Goal: Task Accomplishment & Management: Complete application form

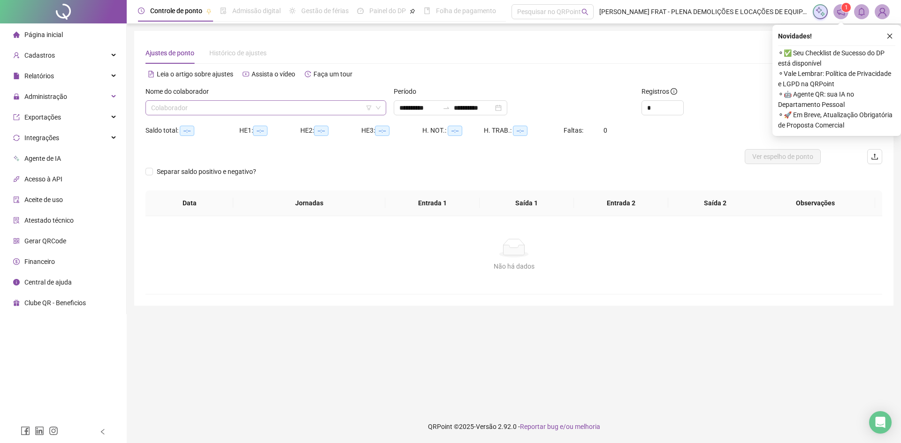
click at [244, 108] on input "search" at bounding box center [261, 108] width 221 height 14
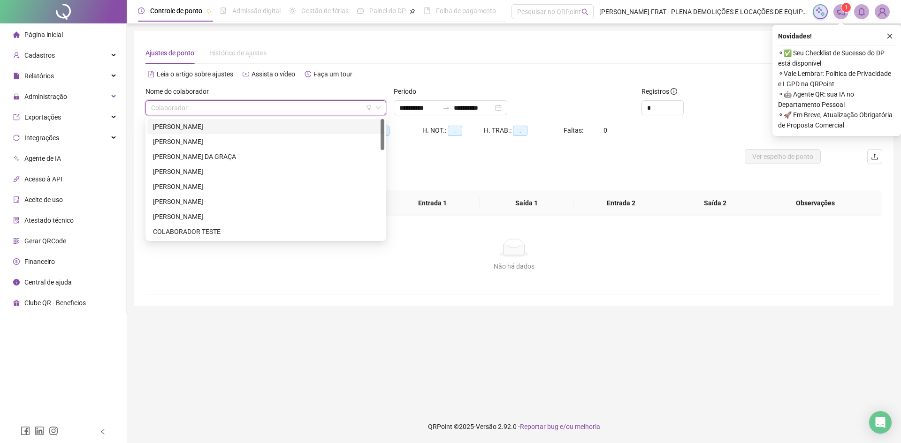
click at [243, 128] on div "[PERSON_NAME]" at bounding box center [266, 127] width 226 height 10
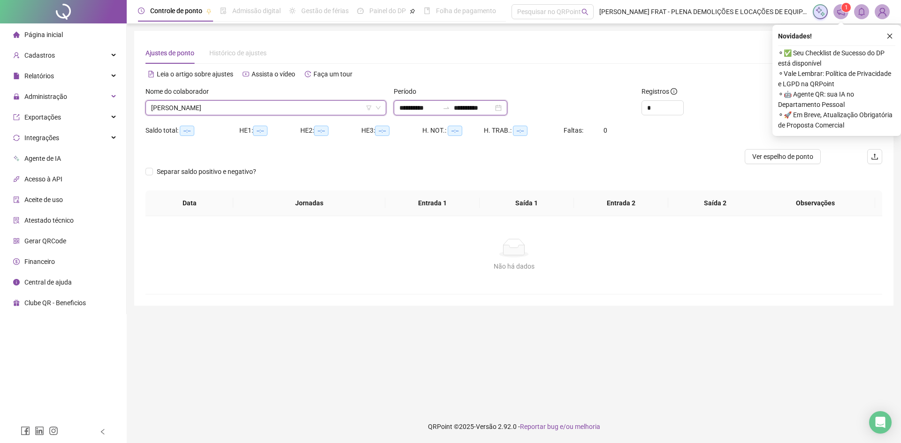
click at [404, 108] on input "**********" at bounding box center [418, 108] width 39 height 10
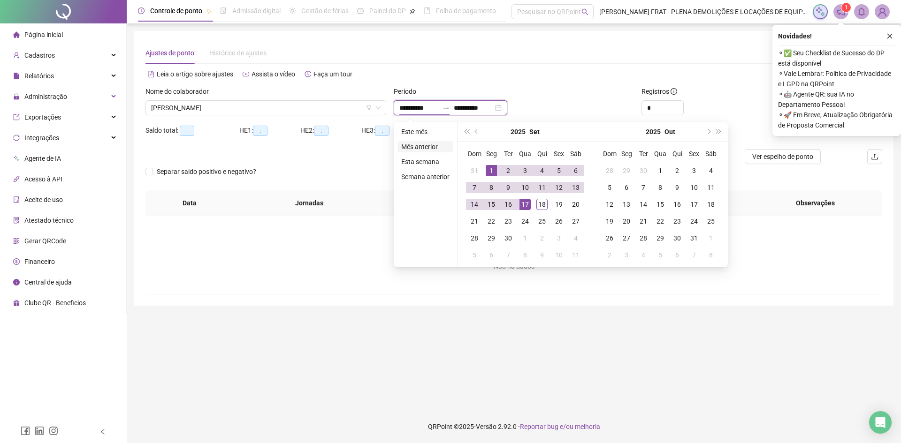
type input "**********"
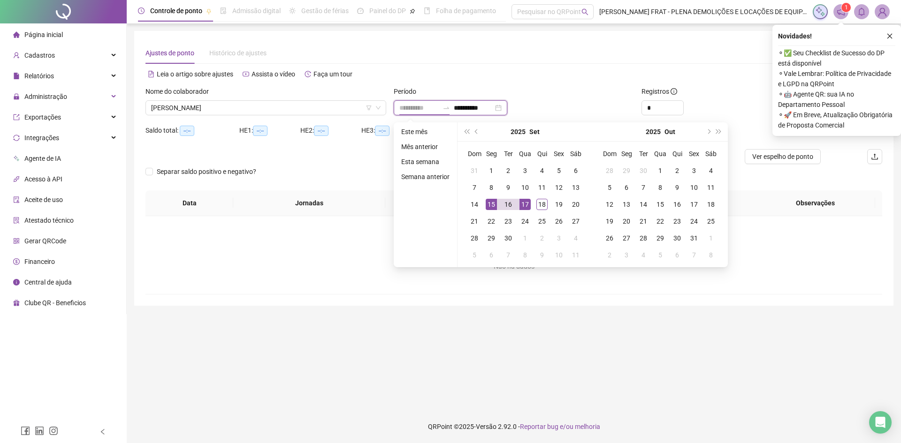
type input "**********"
click at [488, 204] on div "15" at bounding box center [491, 204] width 11 height 11
type input "**********"
click at [562, 206] on div "19" at bounding box center [558, 204] width 11 height 11
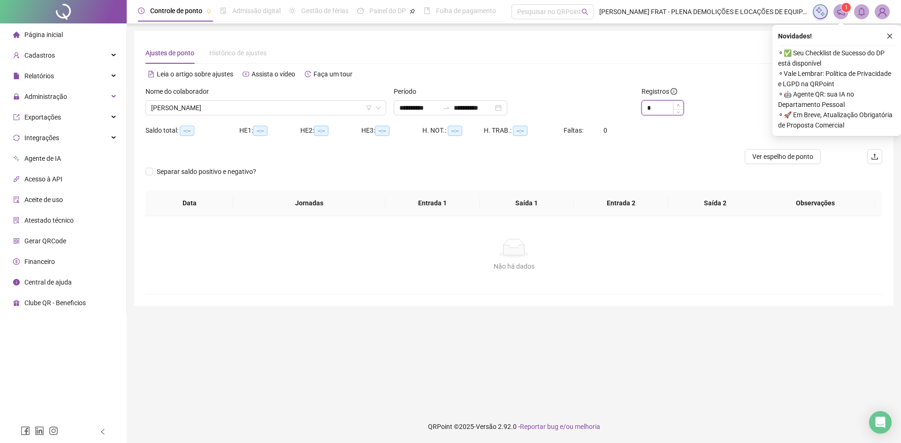
type input "*"
click at [680, 104] on span "Increase Value" at bounding box center [678, 105] width 10 height 8
click at [891, 35] on icon "close" at bounding box center [889, 36] width 5 height 5
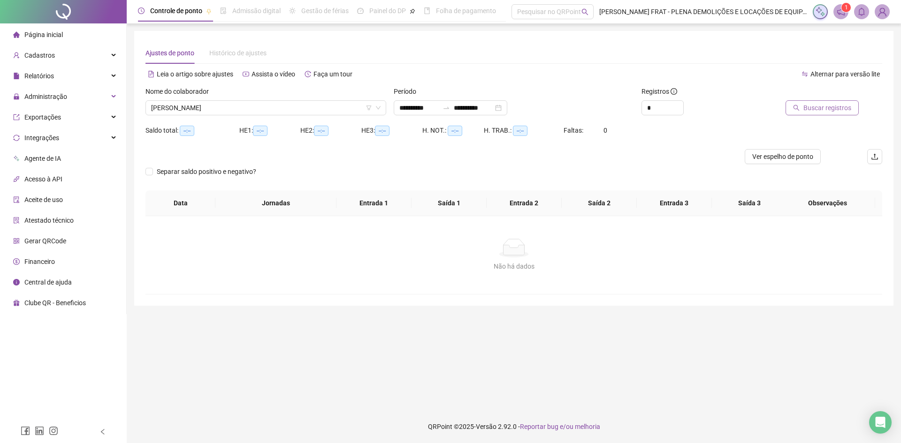
click at [819, 107] on span "Buscar registros" at bounding box center [827, 108] width 48 height 10
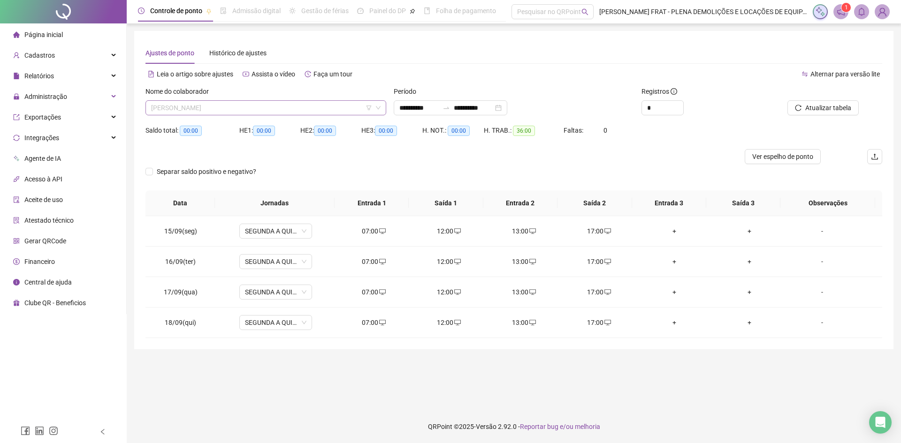
click at [202, 114] on span "[PERSON_NAME]" at bounding box center [265, 108] width 229 height 14
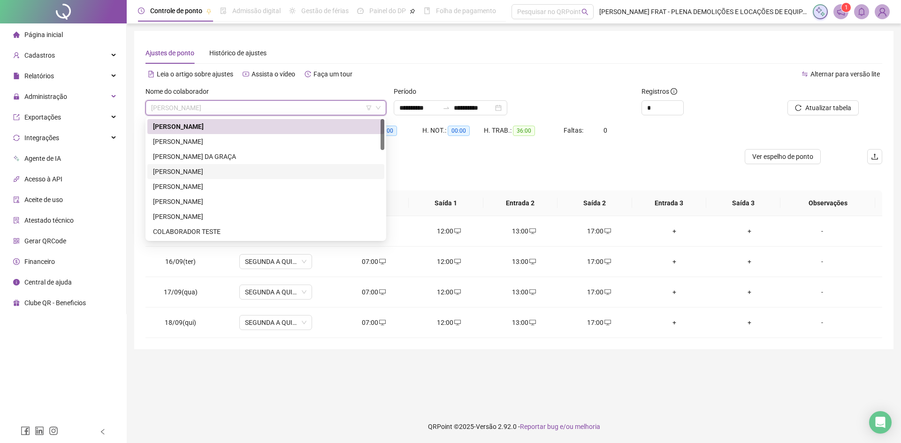
click at [216, 173] on div "[PERSON_NAME]" at bounding box center [266, 172] width 226 height 10
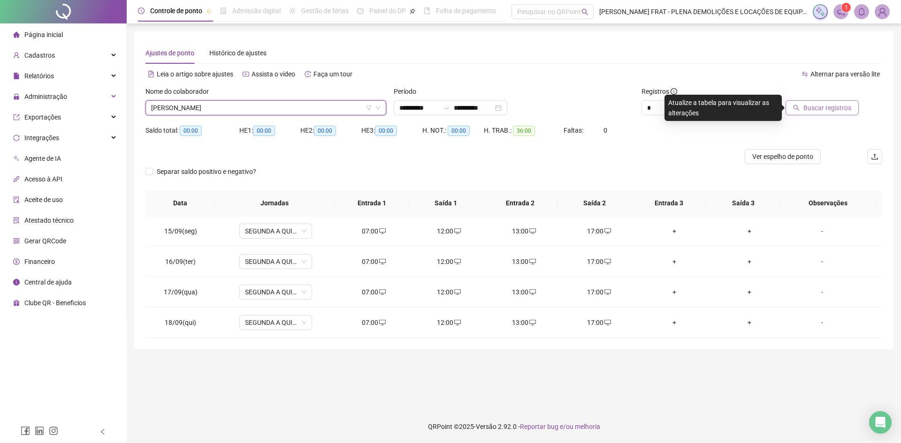
click at [824, 105] on span "Buscar registros" at bounding box center [827, 108] width 48 height 10
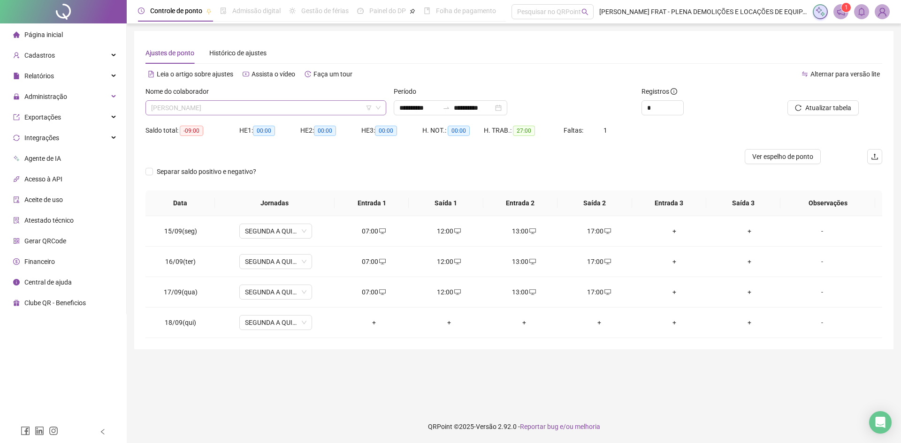
click at [206, 107] on span "[PERSON_NAME]" at bounding box center [265, 108] width 229 height 14
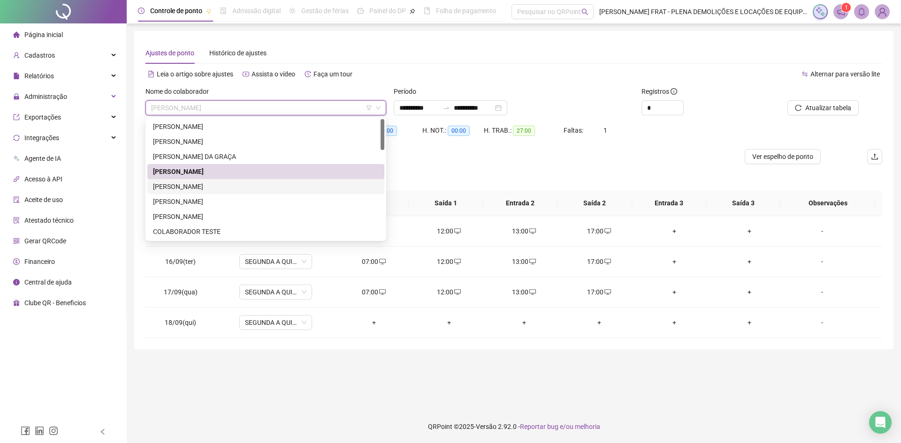
click at [206, 188] on div "[PERSON_NAME]" at bounding box center [266, 187] width 226 height 10
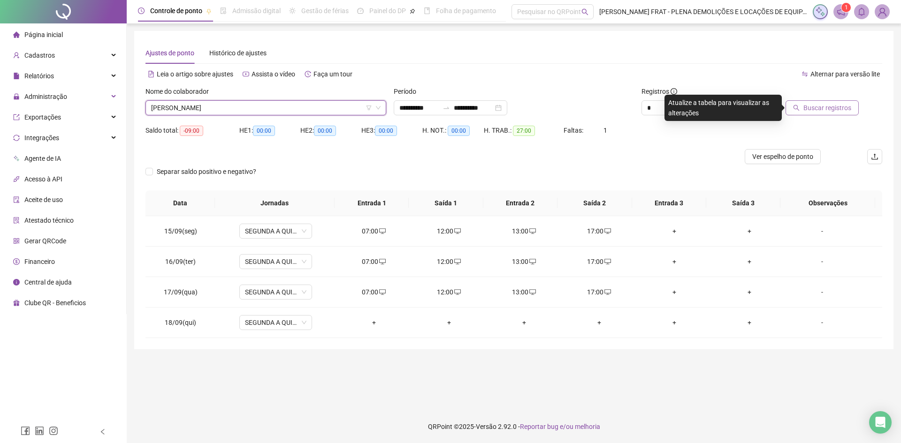
click at [831, 107] on span "Buscar registros" at bounding box center [827, 108] width 48 height 10
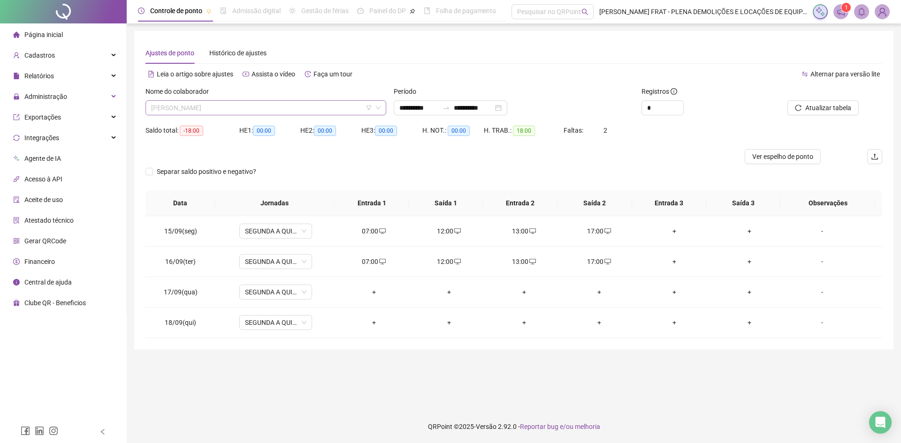
click at [217, 106] on span "[PERSON_NAME]" at bounding box center [265, 108] width 229 height 14
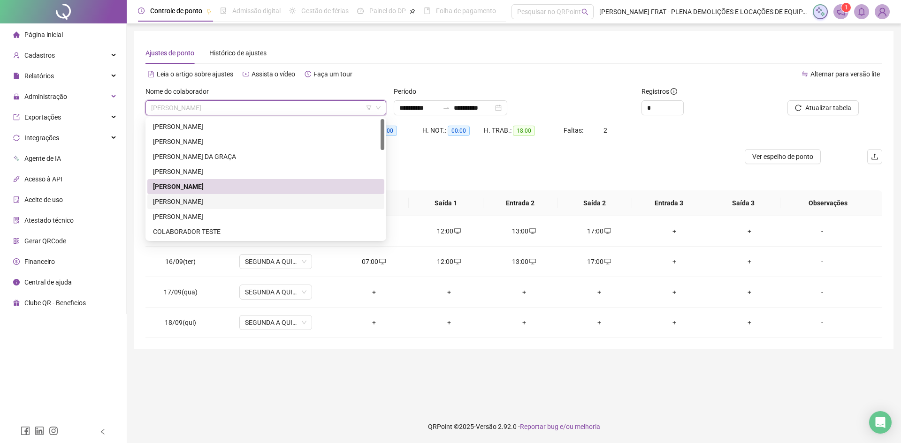
click at [206, 204] on div "[PERSON_NAME]" at bounding box center [266, 202] width 226 height 10
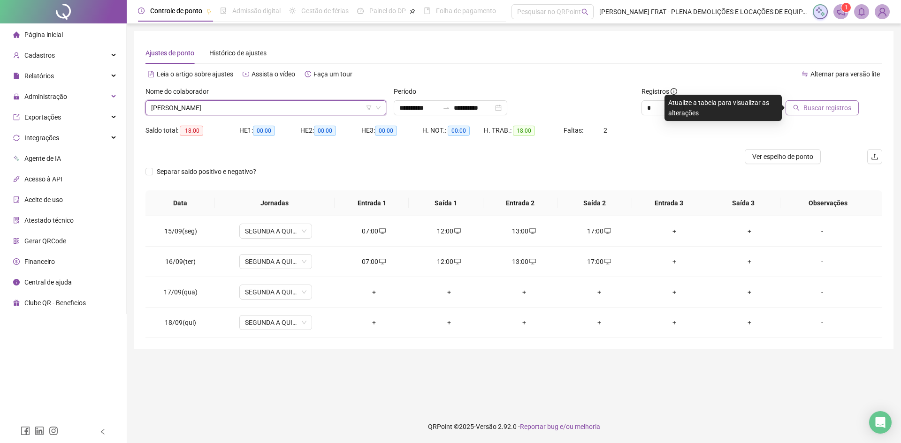
click at [827, 104] on span "Buscar registros" at bounding box center [827, 108] width 48 height 10
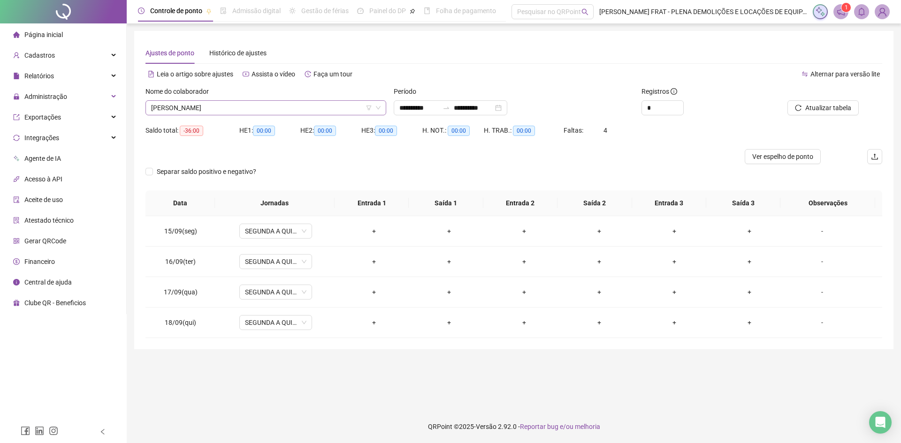
click at [224, 108] on span "[PERSON_NAME]" at bounding box center [265, 108] width 229 height 14
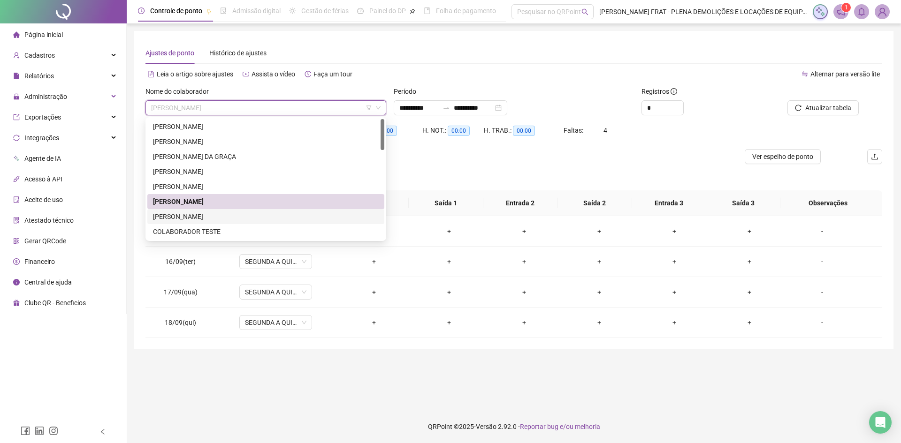
click at [205, 219] on div "[PERSON_NAME]" at bounding box center [266, 217] width 226 height 10
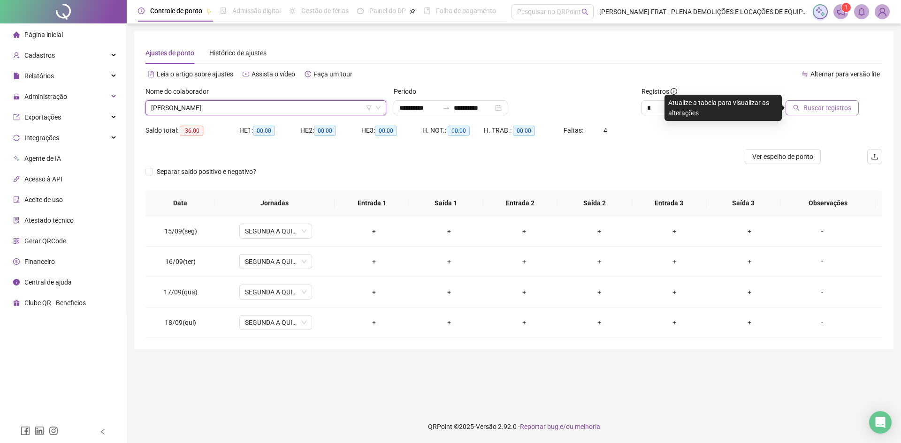
click at [821, 106] on span "Buscar registros" at bounding box center [827, 108] width 48 height 10
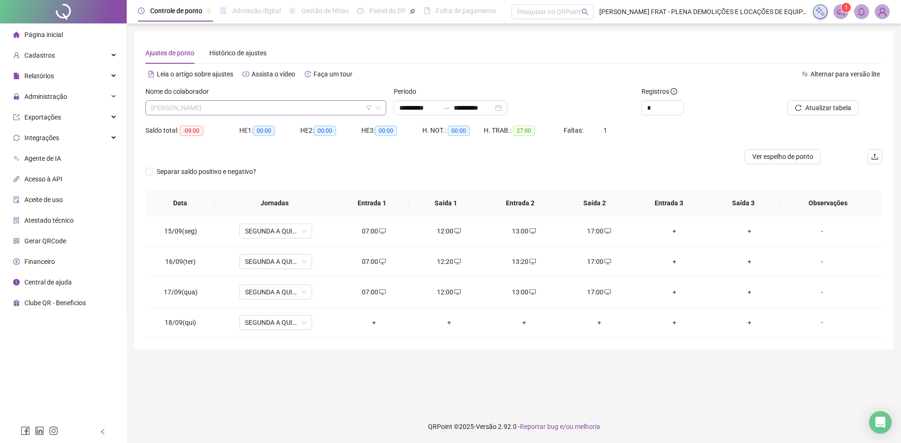
click at [220, 107] on span "[PERSON_NAME]" at bounding box center [265, 108] width 229 height 14
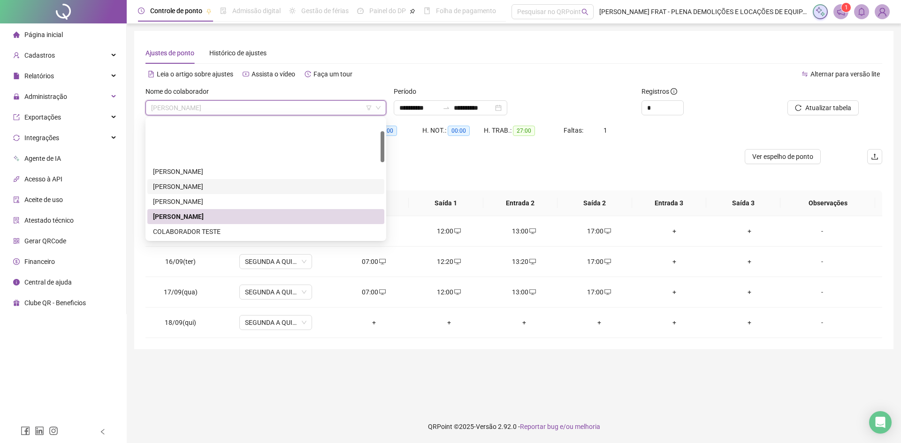
scroll to position [47, 0]
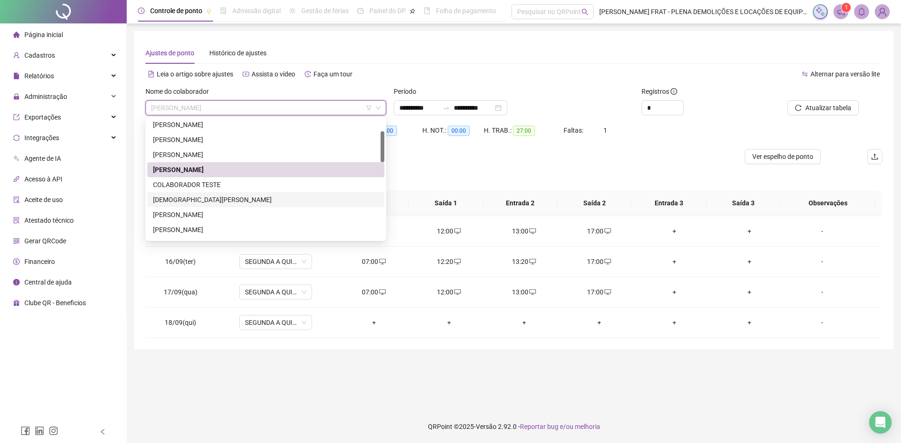
click at [213, 203] on div "[DEMOGRAPHIC_DATA][PERSON_NAME]" at bounding box center [266, 200] width 226 height 10
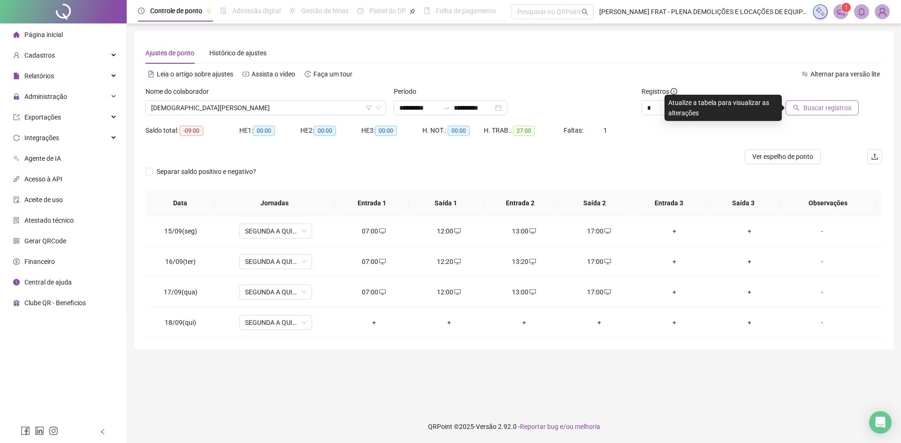
click at [833, 104] on span "Buscar registros" at bounding box center [827, 108] width 48 height 10
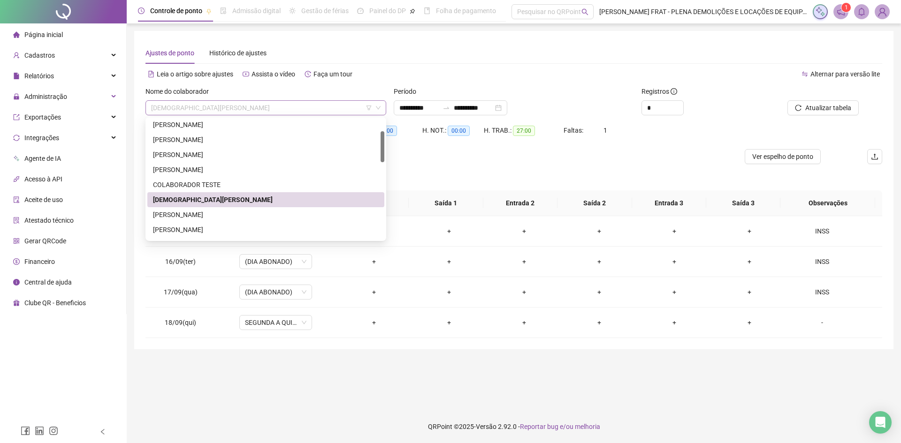
click at [245, 109] on span "[DEMOGRAPHIC_DATA][PERSON_NAME]" at bounding box center [265, 108] width 229 height 14
click at [221, 214] on div "[PERSON_NAME]" at bounding box center [266, 215] width 226 height 10
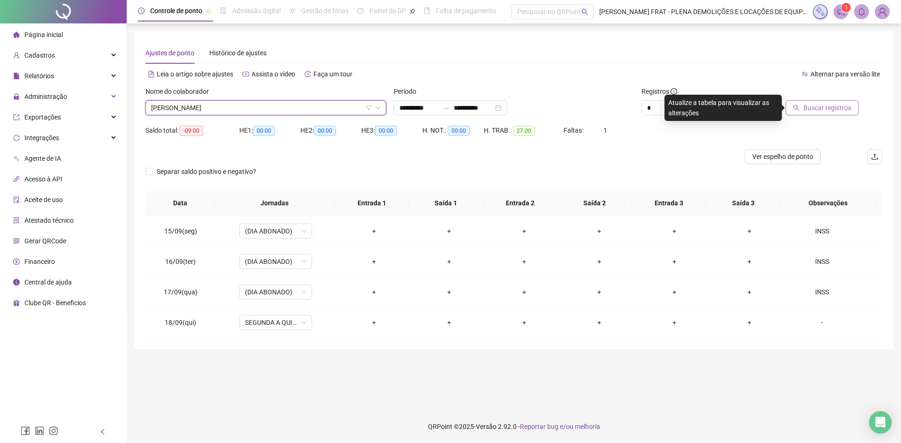
click at [831, 109] on span "Buscar registros" at bounding box center [827, 108] width 48 height 10
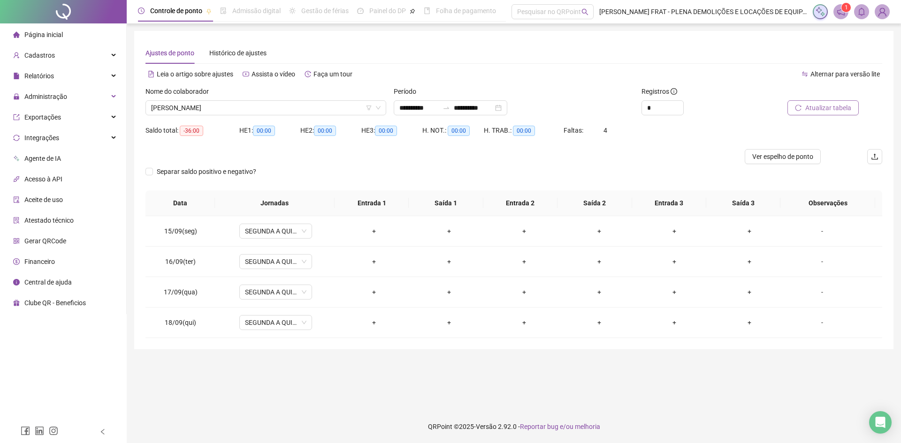
click at [217, 107] on span "[PERSON_NAME]" at bounding box center [265, 108] width 229 height 14
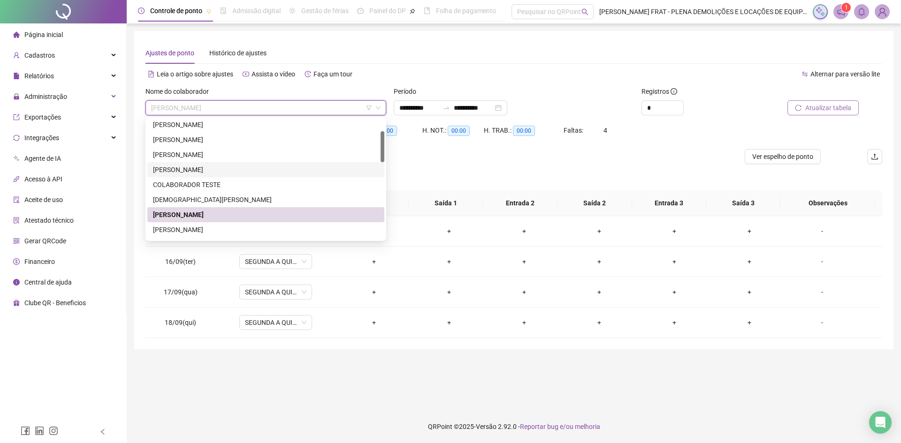
scroll to position [94, 0]
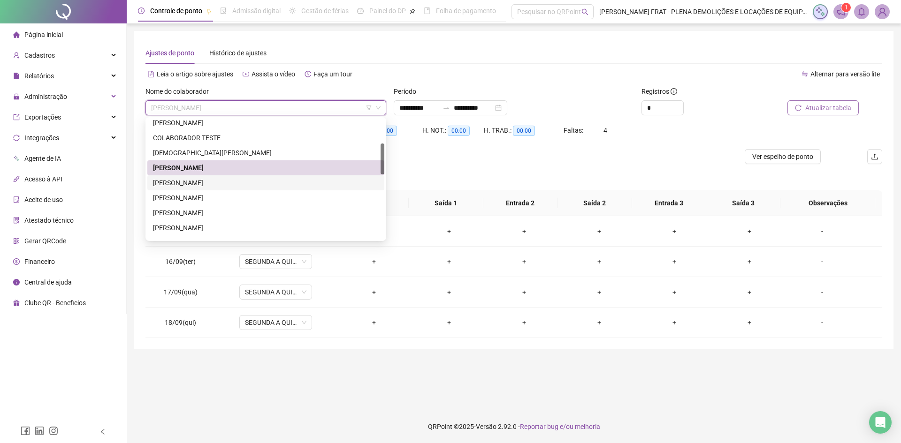
click at [203, 183] on div "[PERSON_NAME]" at bounding box center [266, 183] width 226 height 10
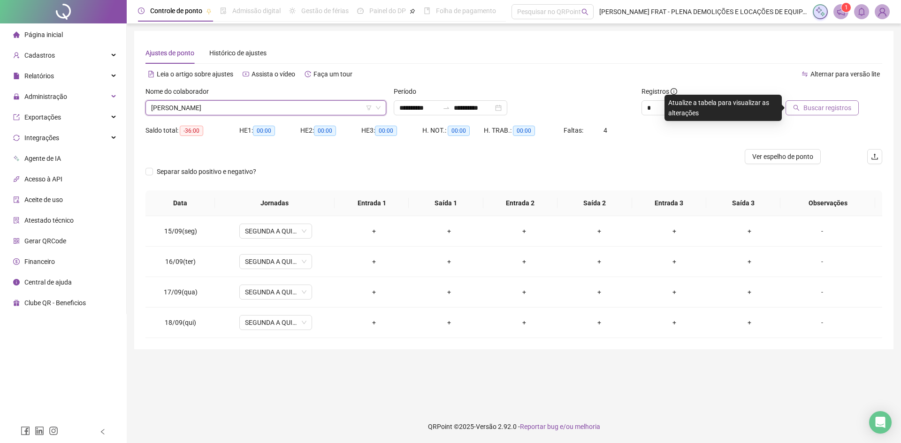
click at [826, 103] on span "Buscar registros" at bounding box center [827, 108] width 48 height 10
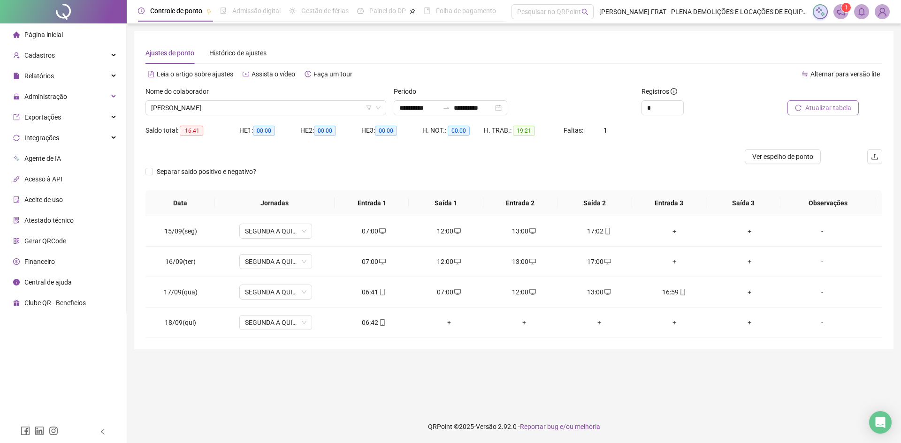
click at [227, 107] on span "[PERSON_NAME]" at bounding box center [265, 108] width 229 height 14
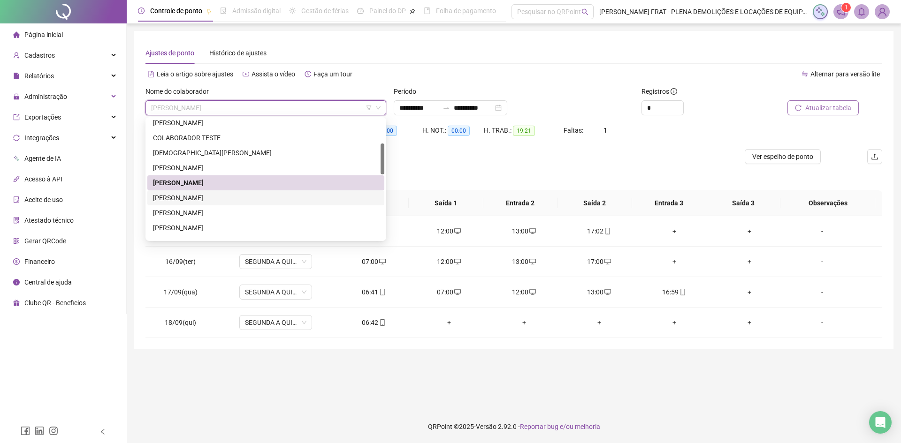
click at [206, 197] on div "[PERSON_NAME]" at bounding box center [266, 198] width 226 height 10
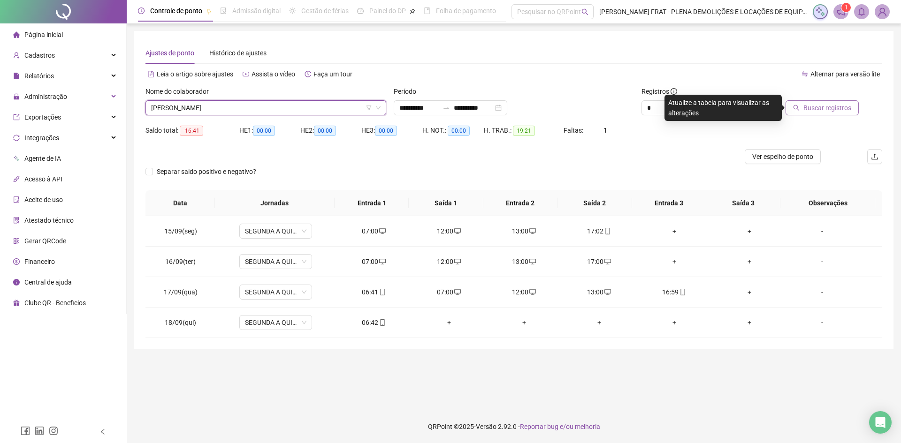
click at [831, 111] on span "Buscar registros" at bounding box center [827, 108] width 48 height 10
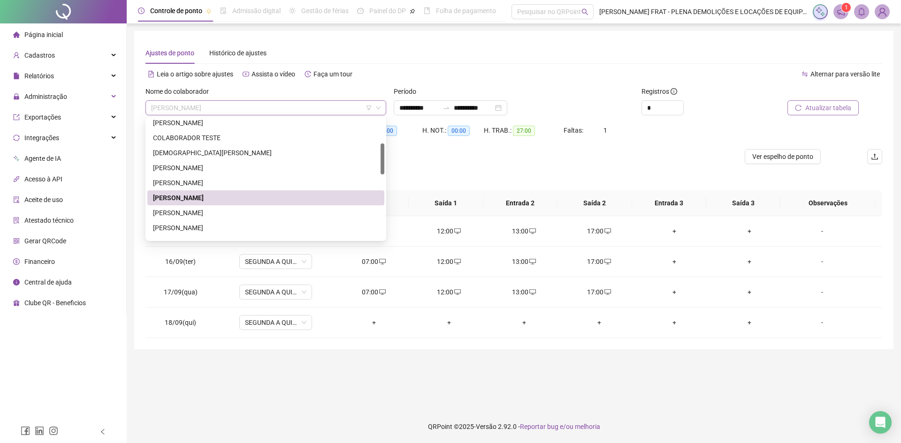
click at [210, 108] on span "[PERSON_NAME]" at bounding box center [265, 108] width 229 height 14
click at [220, 231] on div "[PERSON_NAME]" at bounding box center [266, 228] width 226 height 10
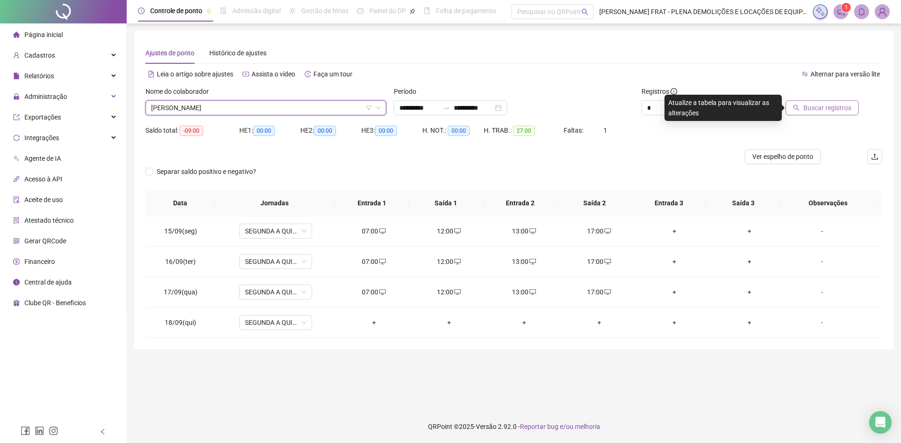
click at [832, 107] on span "Buscar registros" at bounding box center [827, 108] width 48 height 10
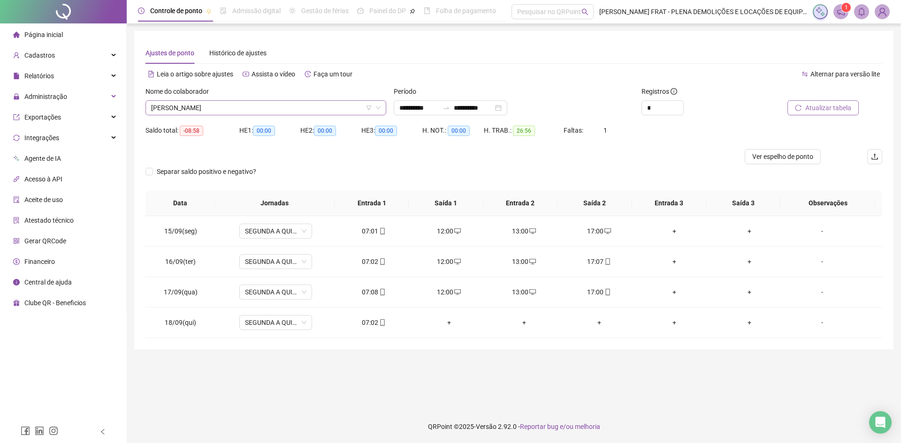
click at [239, 104] on span "[PERSON_NAME]" at bounding box center [265, 108] width 229 height 14
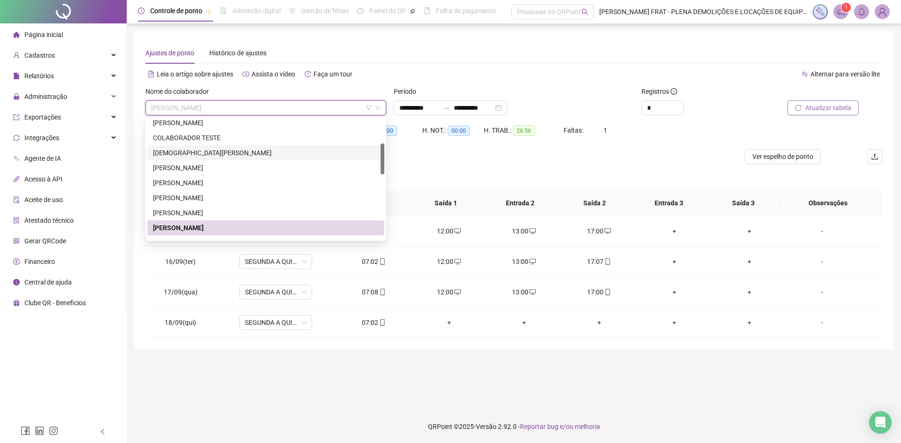
scroll to position [141, 0]
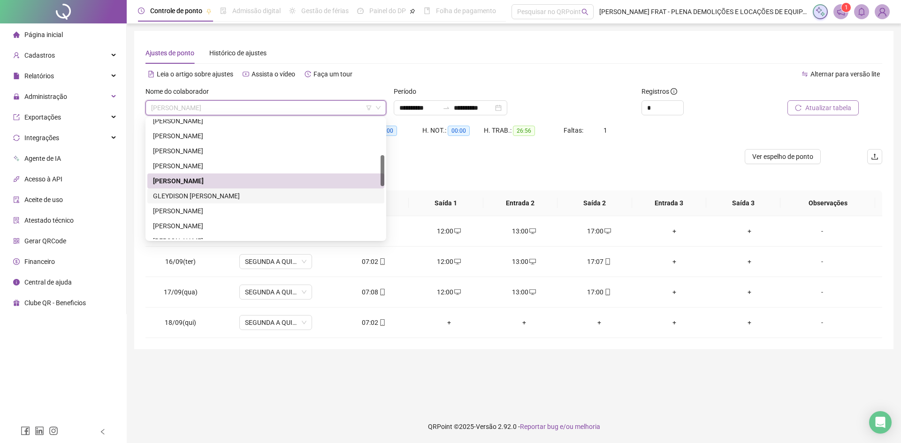
click at [198, 200] on div "GLEYDISON [PERSON_NAME]" at bounding box center [266, 196] width 226 height 10
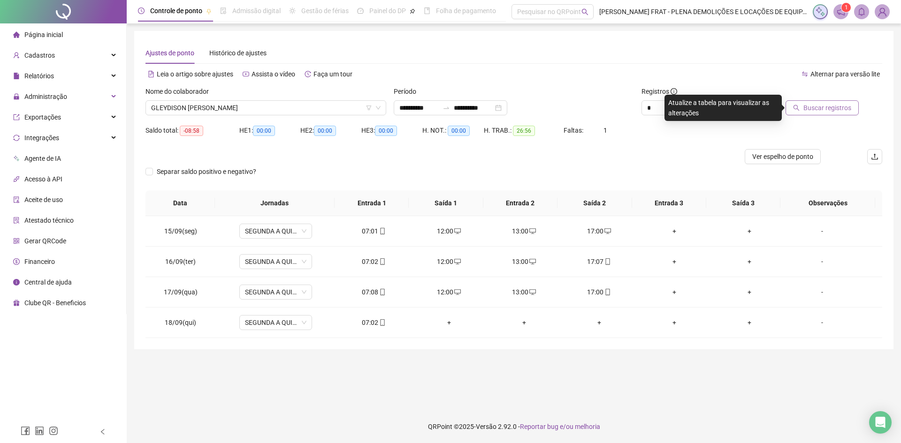
click at [811, 101] on button "Buscar registros" at bounding box center [822, 107] width 73 height 15
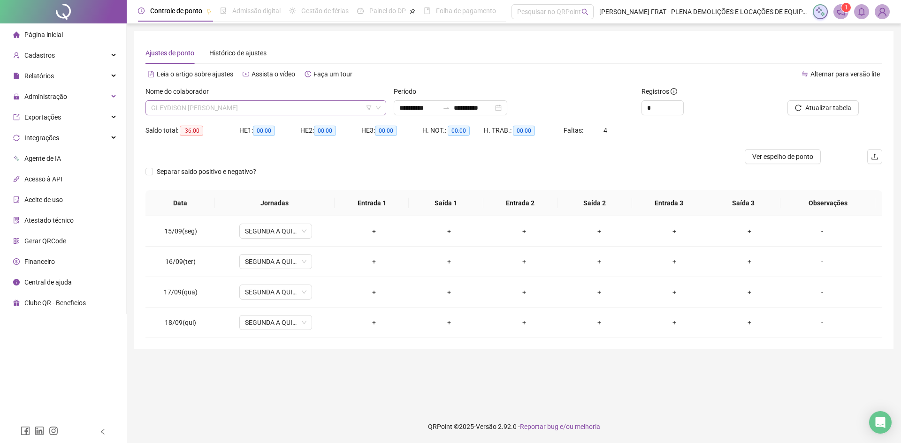
click at [232, 103] on span "GLEYDISON [PERSON_NAME]" at bounding box center [265, 108] width 229 height 14
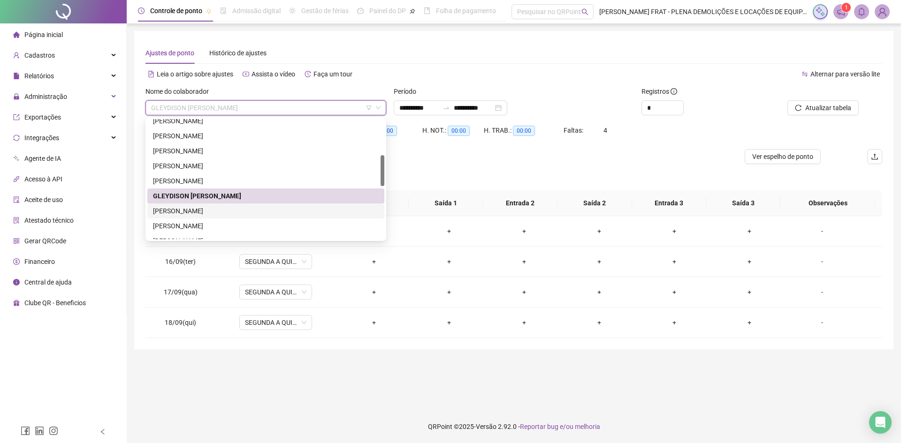
click at [208, 213] on div "[PERSON_NAME]" at bounding box center [266, 211] width 226 height 10
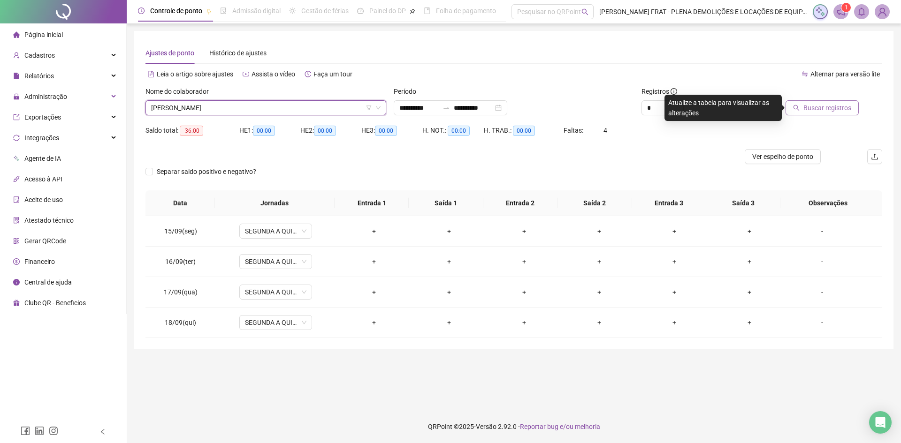
click at [809, 107] on span "Buscar registros" at bounding box center [827, 108] width 48 height 10
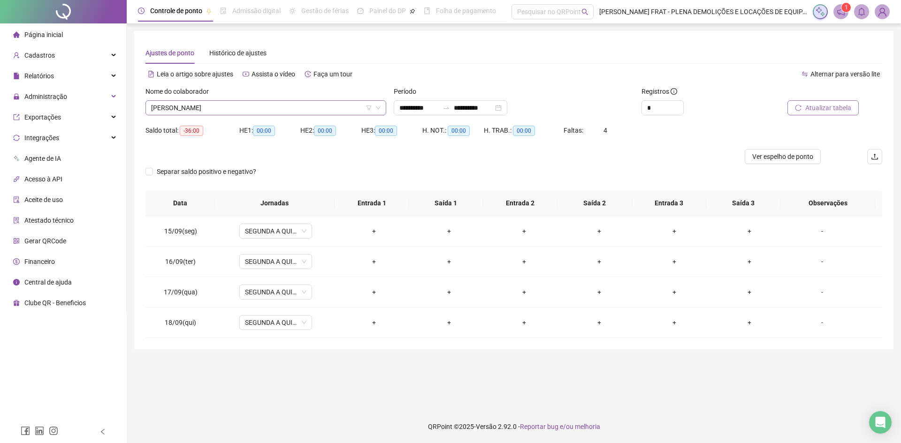
click at [202, 112] on span "[PERSON_NAME]" at bounding box center [265, 108] width 229 height 14
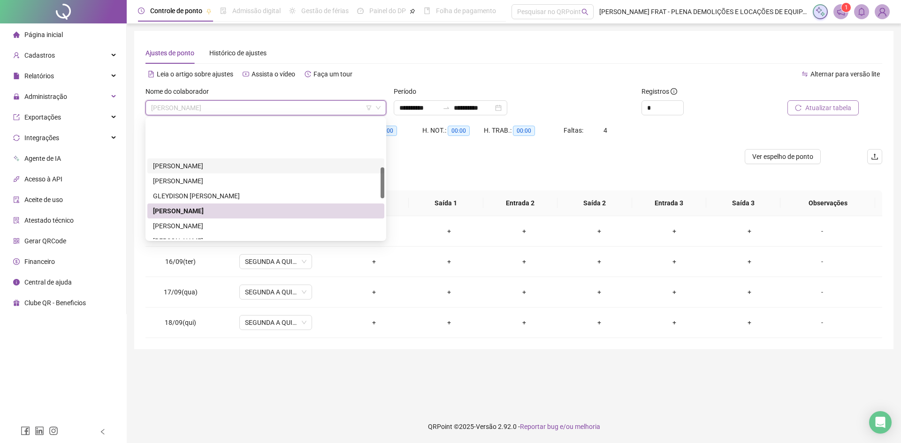
scroll to position [235, 0]
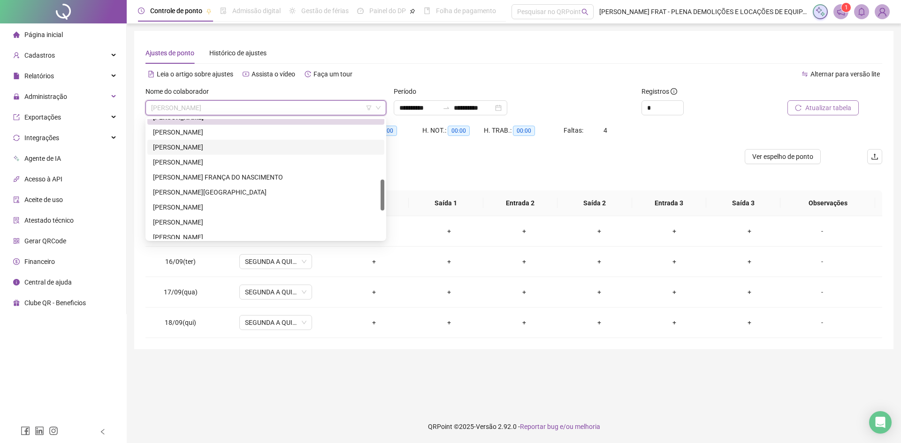
click at [223, 148] on div "[PERSON_NAME]" at bounding box center [266, 147] width 226 height 10
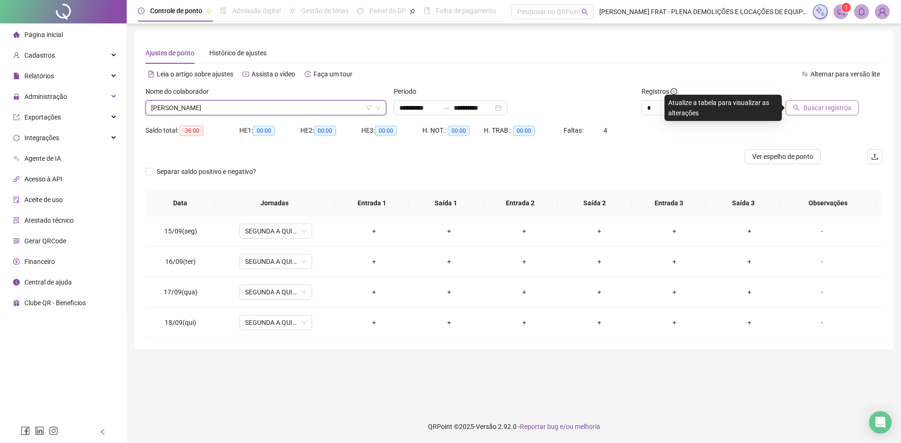
click at [825, 105] on span "Buscar registros" at bounding box center [827, 108] width 48 height 10
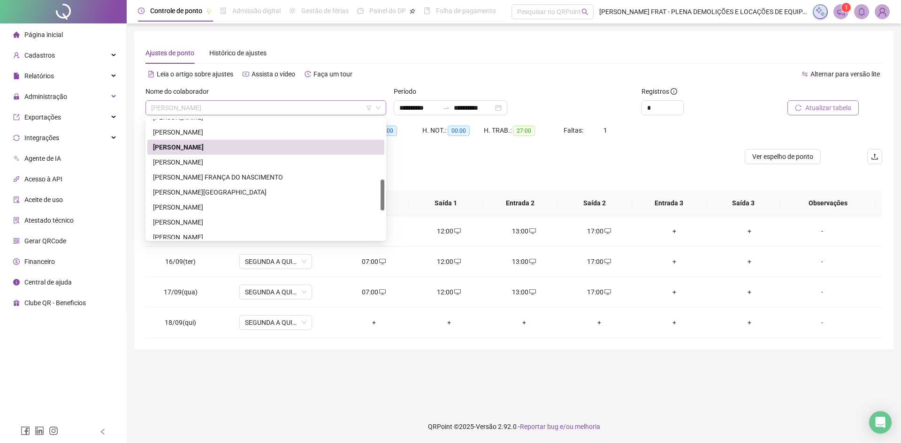
click at [215, 111] on span "[PERSON_NAME]" at bounding box center [265, 108] width 229 height 14
click at [217, 165] on div "[PERSON_NAME]" at bounding box center [266, 162] width 226 height 10
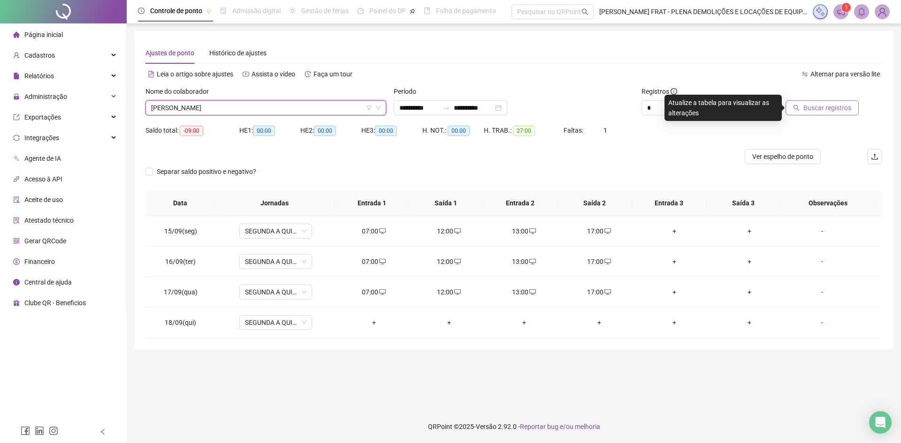
click at [822, 110] on span "Buscar registros" at bounding box center [827, 108] width 48 height 10
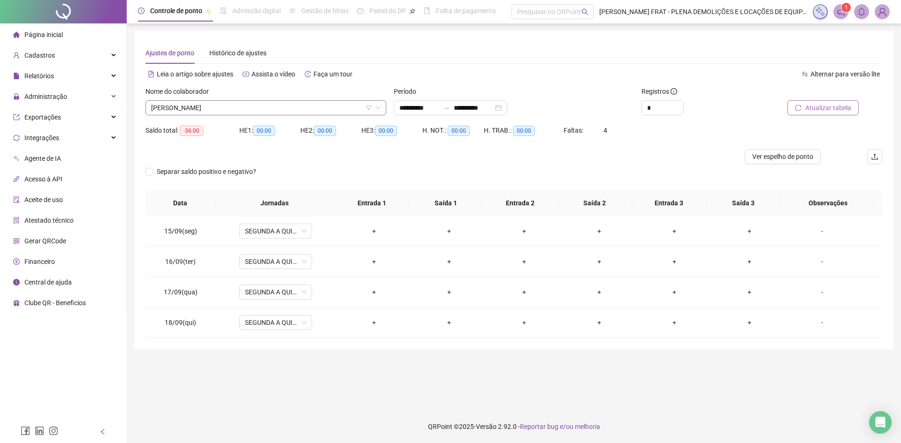
click at [230, 107] on span "[PERSON_NAME]" at bounding box center [265, 108] width 229 height 14
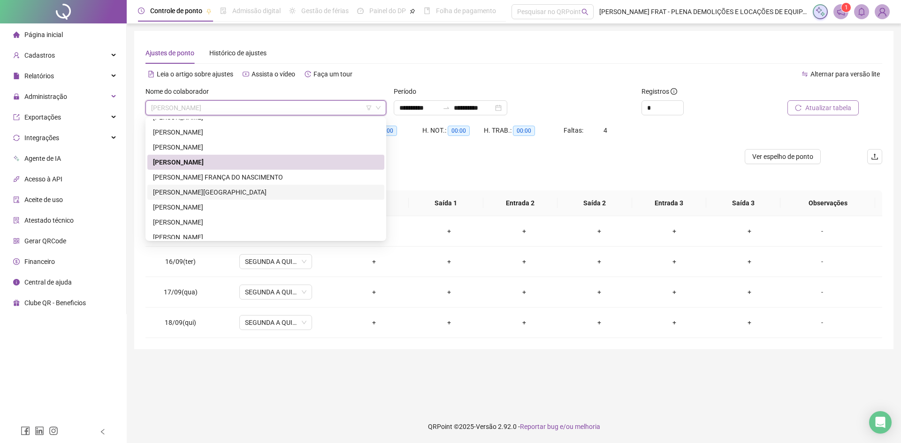
click at [214, 195] on div "[PERSON_NAME][GEOGRAPHIC_DATA]" at bounding box center [266, 192] width 226 height 10
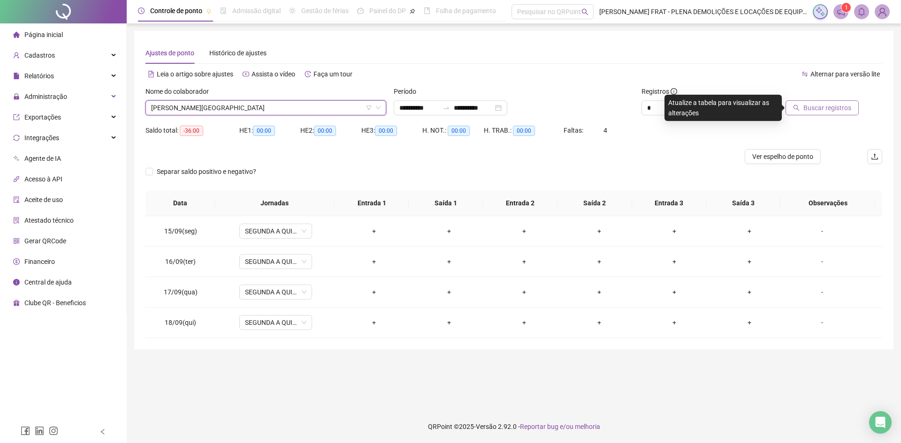
click at [809, 111] on span "Buscar registros" at bounding box center [827, 108] width 48 height 10
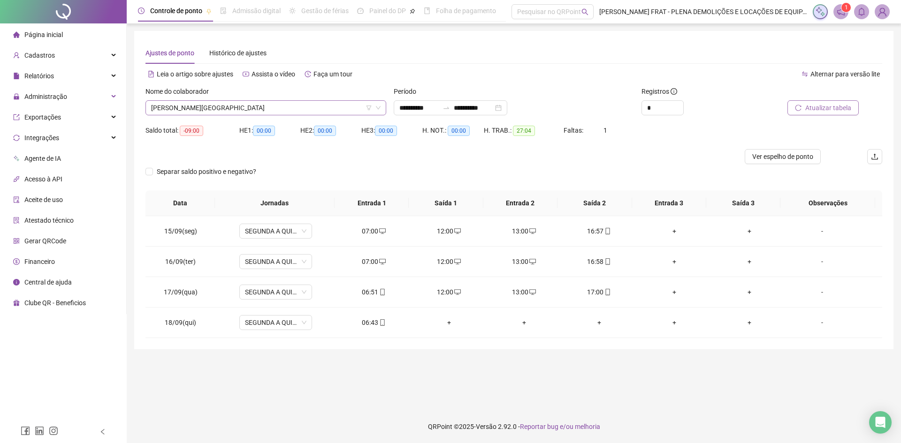
click at [208, 111] on span "[PERSON_NAME][GEOGRAPHIC_DATA]" at bounding box center [265, 108] width 229 height 14
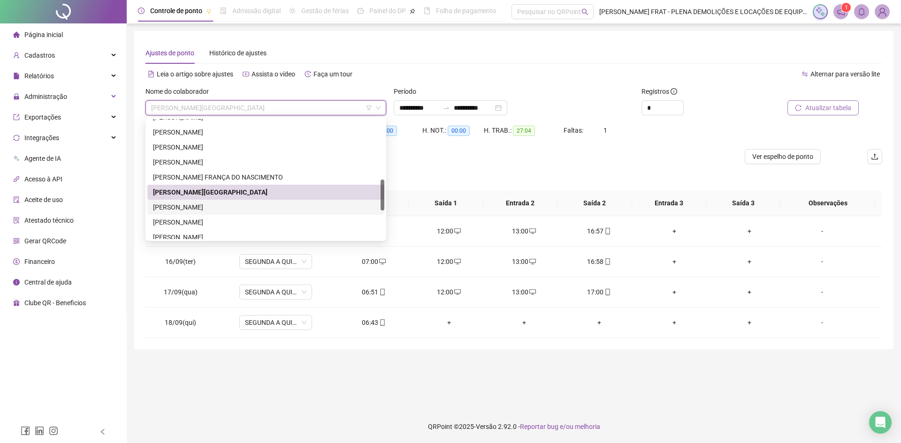
click at [225, 211] on div "[PERSON_NAME]" at bounding box center [266, 207] width 226 height 10
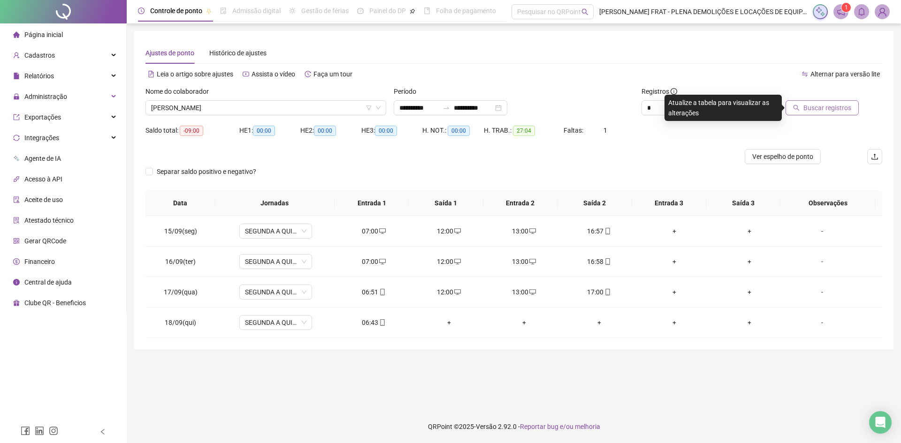
click at [839, 108] on span "Buscar registros" at bounding box center [827, 108] width 48 height 10
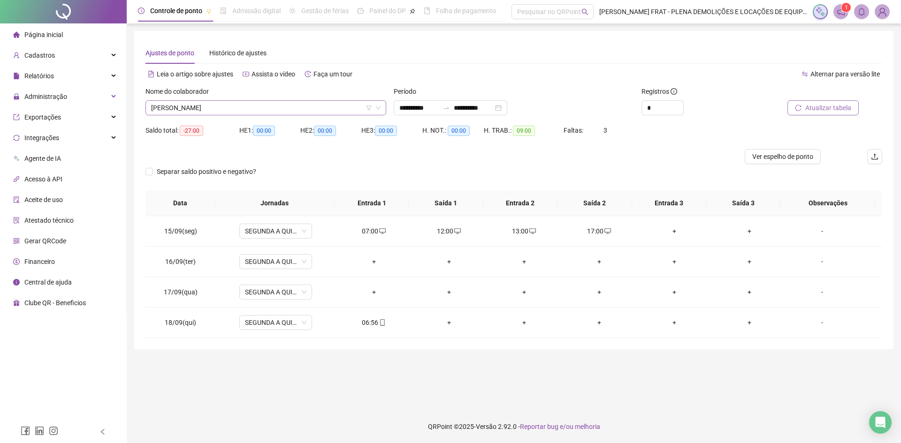
click at [252, 107] on span "[PERSON_NAME]" at bounding box center [265, 108] width 229 height 14
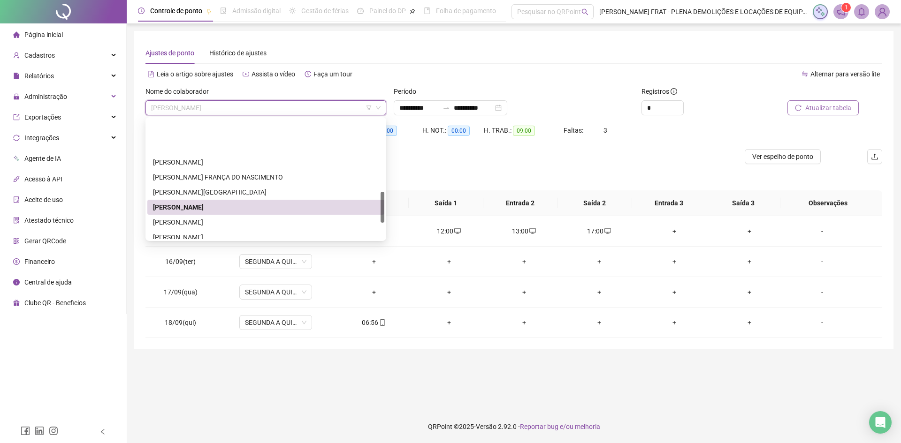
scroll to position [282, 0]
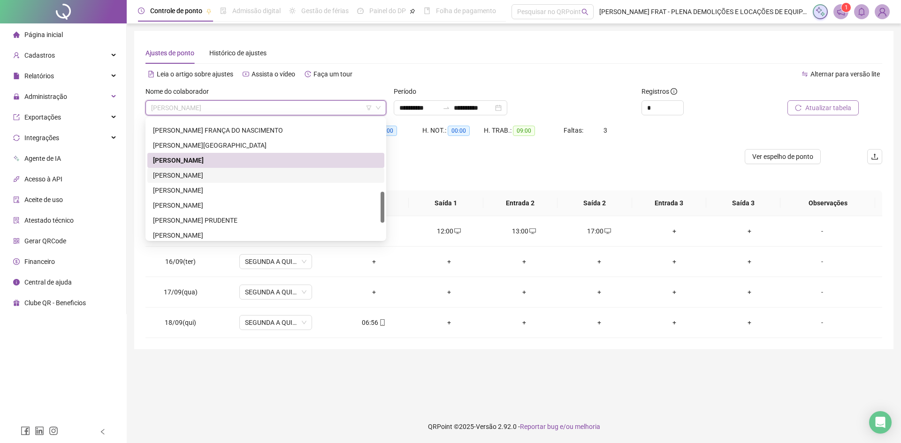
click at [218, 176] on div "[PERSON_NAME]" at bounding box center [266, 175] width 226 height 10
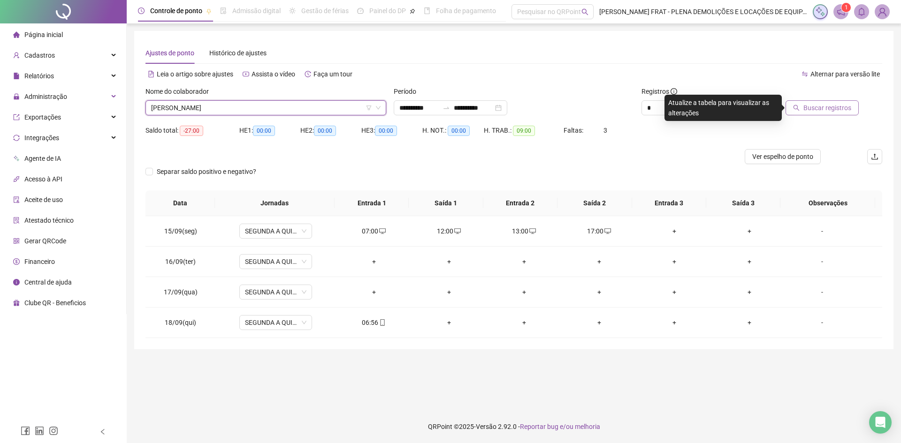
click at [827, 104] on span "Buscar registros" at bounding box center [827, 108] width 48 height 10
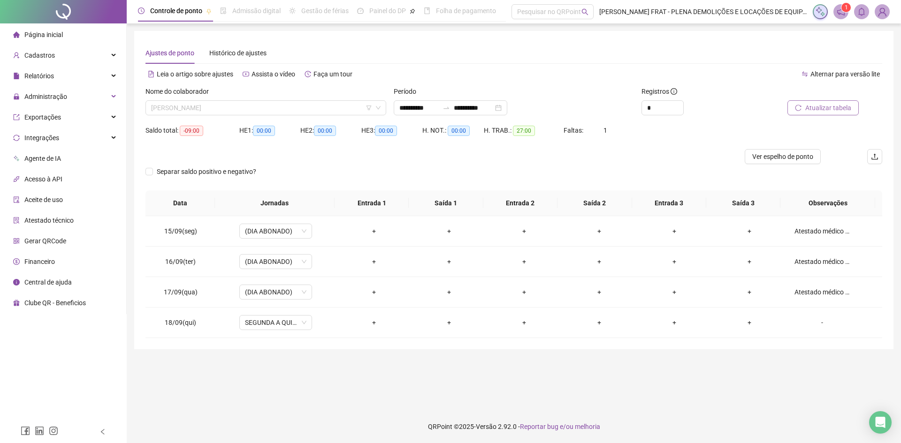
click at [193, 107] on span "[PERSON_NAME]" at bounding box center [265, 108] width 229 height 14
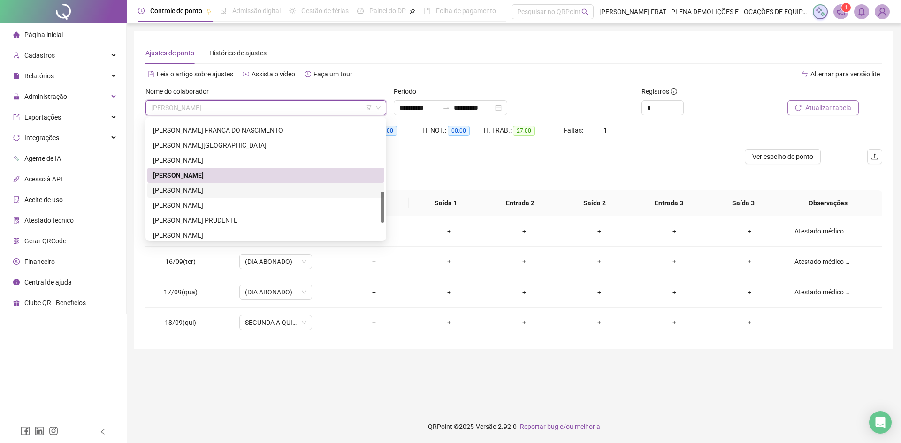
click at [216, 191] on div "[PERSON_NAME]" at bounding box center [266, 190] width 226 height 10
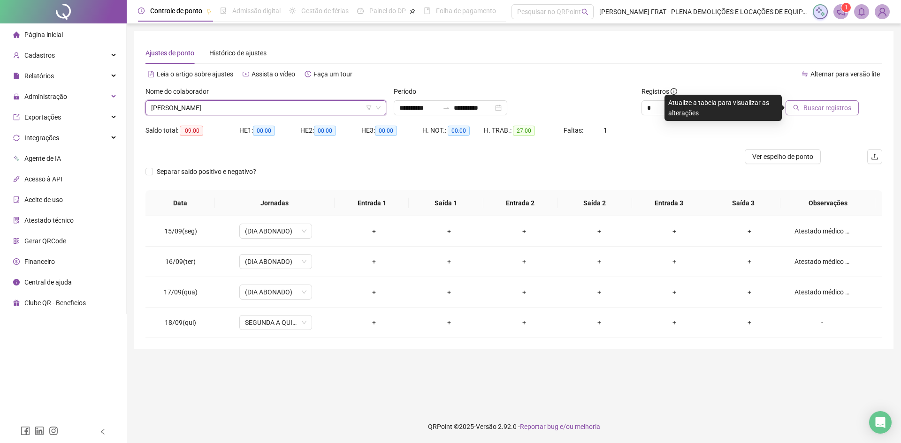
click at [822, 108] on span "Buscar registros" at bounding box center [827, 108] width 48 height 10
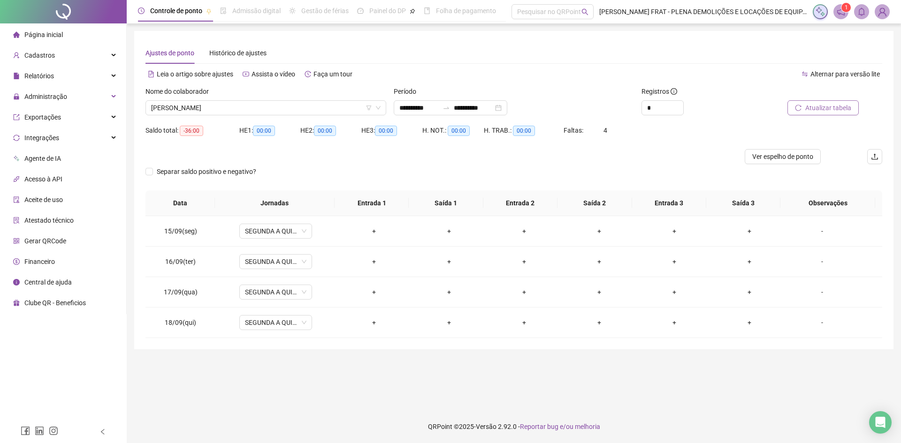
click at [217, 116] on div "Nome do colaborador [PERSON_NAME]" at bounding box center [266, 104] width 248 height 37
click at [224, 110] on span "[PERSON_NAME]" at bounding box center [265, 108] width 229 height 14
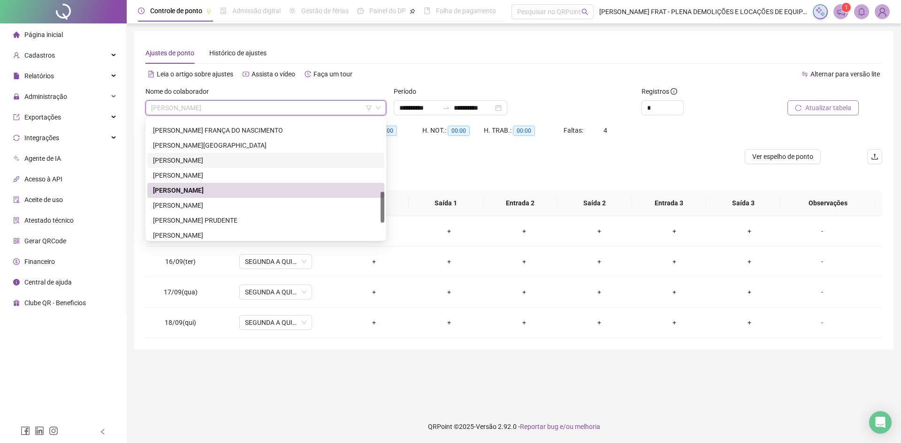
scroll to position [328, 0]
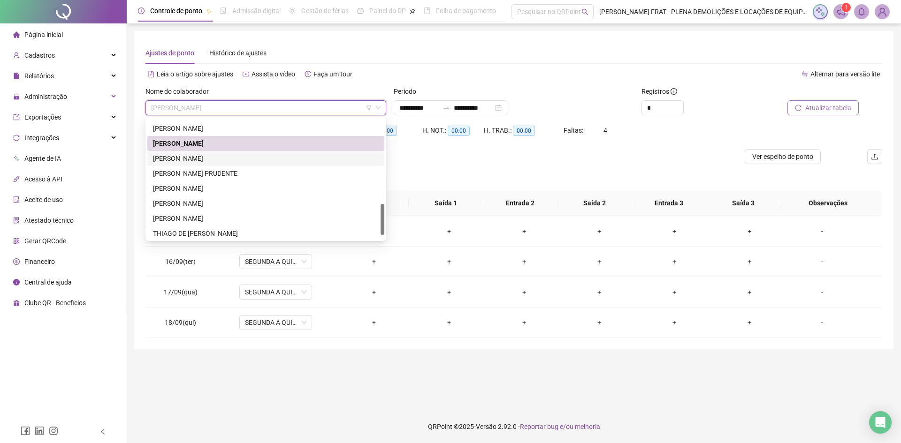
click at [207, 160] on div "[PERSON_NAME]" at bounding box center [266, 158] width 226 height 10
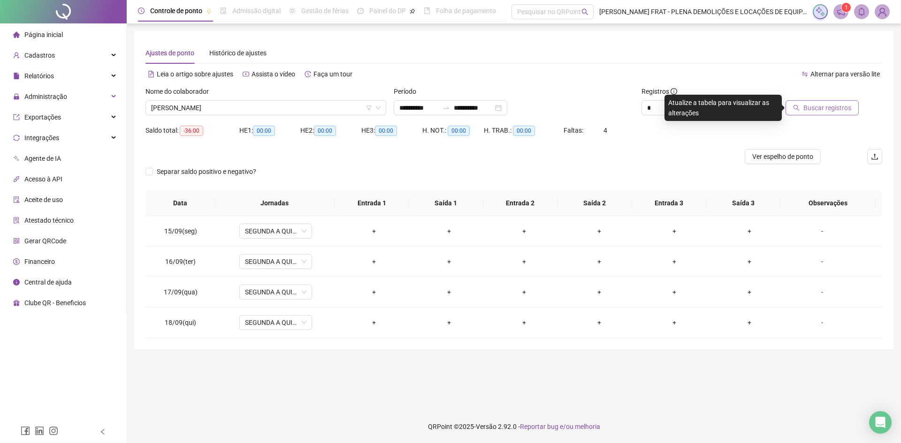
click at [836, 108] on span "Buscar registros" at bounding box center [827, 108] width 48 height 10
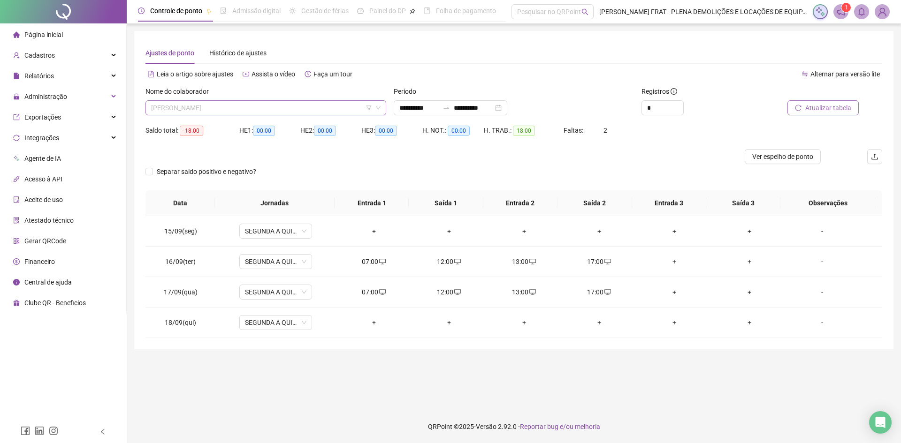
click at [217, 110] on span "[PERSON_NAME]" at bounding box center [265, 108] width 229 height 14
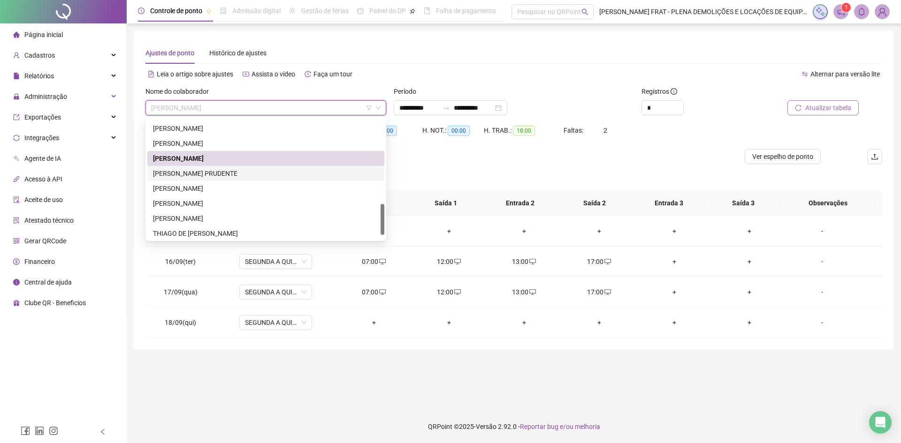
click at [208, 174] on div "[PERSON_NAME] PRUDENTE" at bounding box center [266, 173] width 226 height 10
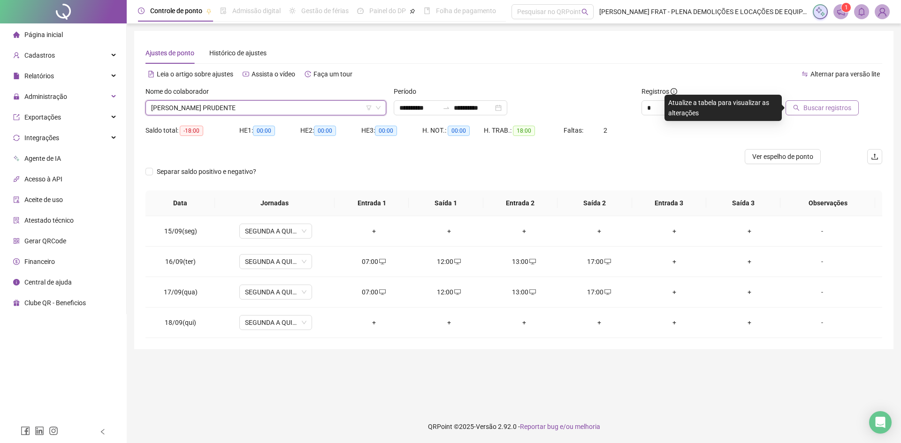
click at [842, 104] on span "Buscar registros" at bounding box center [827, 108] width 48 height 10
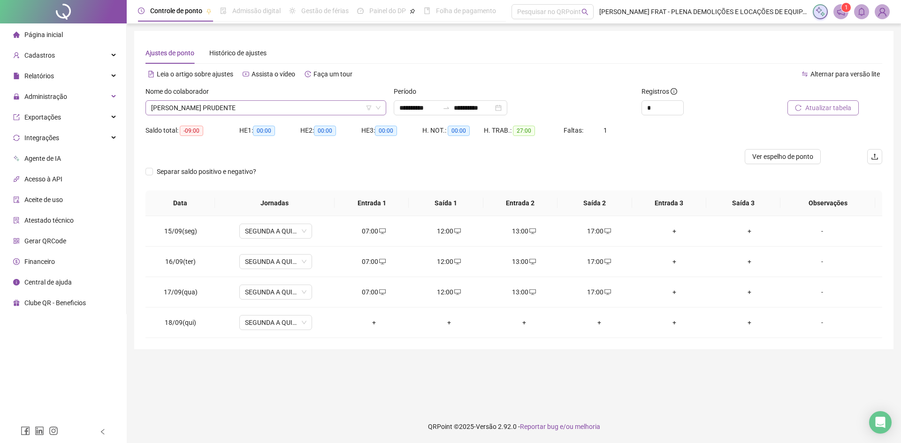
click at [189, 110] on span "[PERSON_NAME] PRUDENTE" at bounding box center [265, 108] width 229 height 14
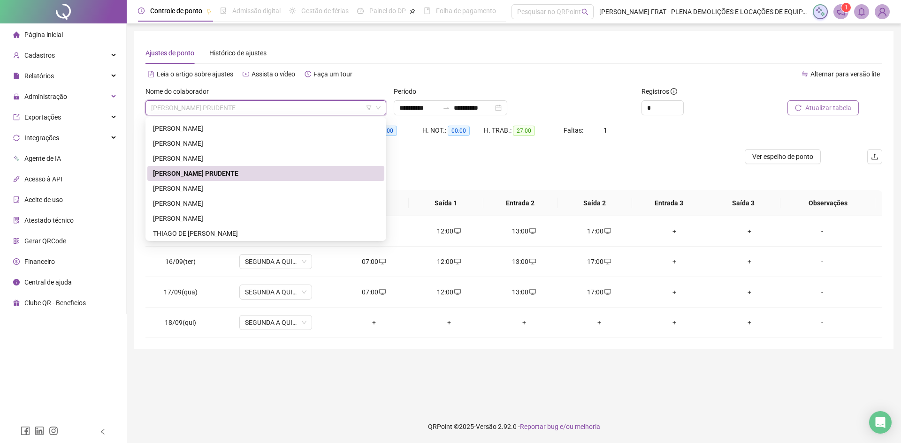
click at [207, 177] on div "[PERSON_NAME] PRUDENTE" at bounding box center [266, 173] width 226 height 10
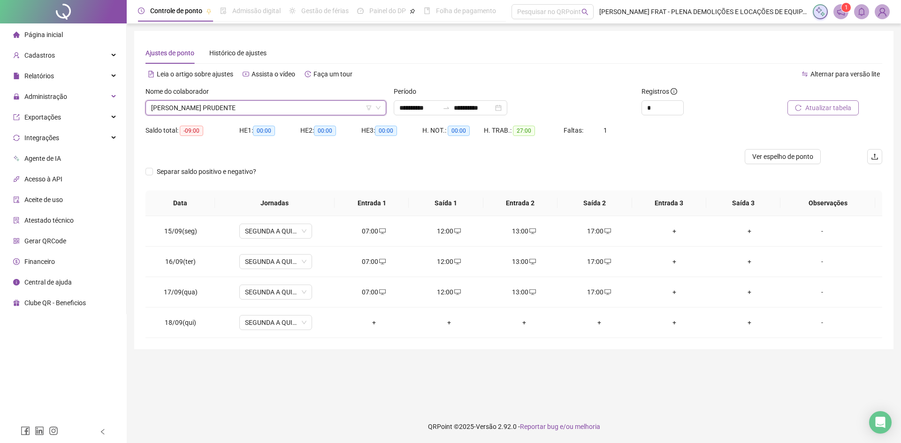
click at [830, 104] on span "Atualizar tabela" at bounding box center [828, 108] width 46 height 10
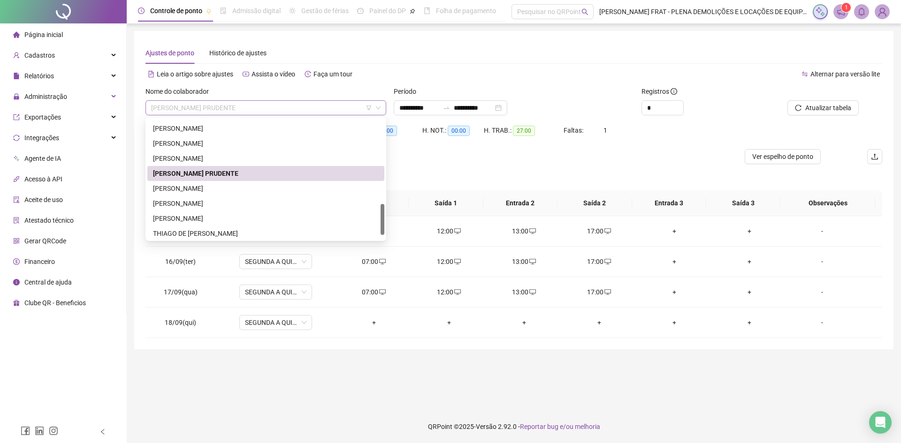
click at [186, 105] on span "[PERSON_NAME] PRUDENTE" at bounding box center [265, 108] width 229 height 14
click at [197, 189] on div "[PERSON_NAME]" at bounding box center [266, 188] width 226 height 10
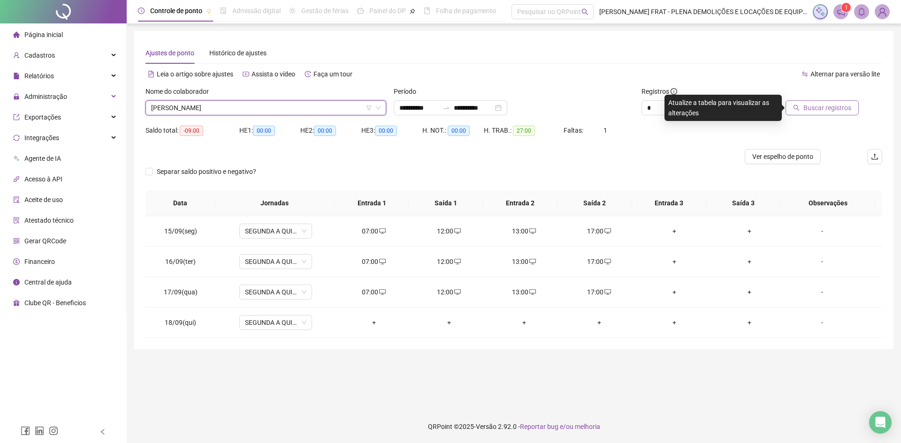
click at [830, 109] on span "Buscar registros" at bounding box center [827, 108] width 48 height 10
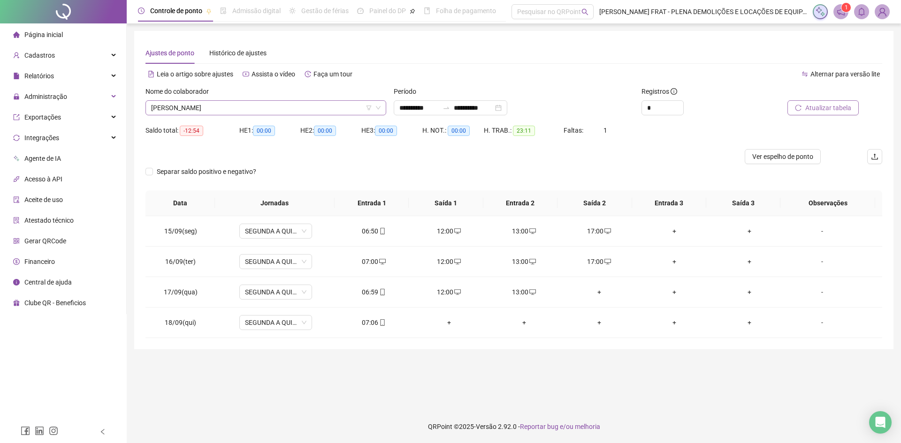
click at [236, 104] on span "[PERSON_NAME]" at bounding box center [265, 108] width 229 height 14
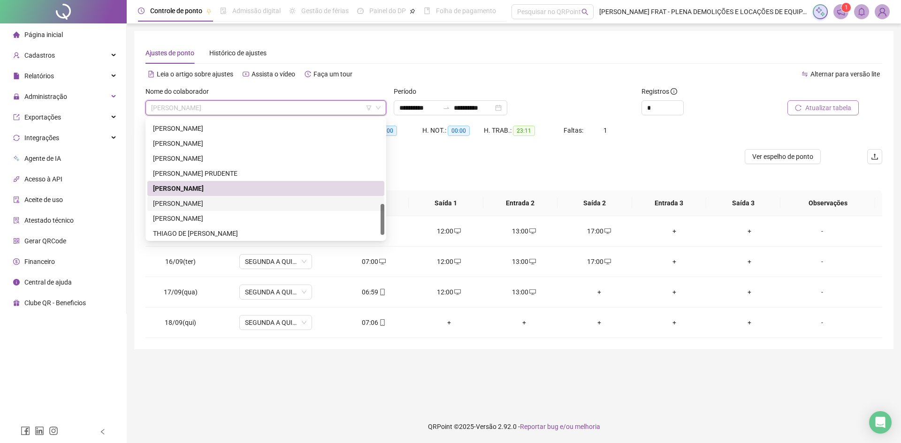
click at [216, 203] on div "[PERSON_NAME]" at bounding box center [266, 203] width 226 height 10
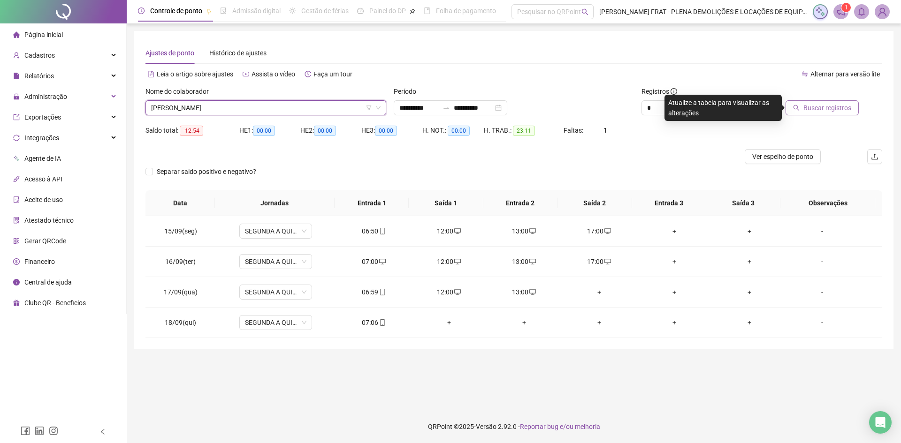
click at [844, 99] on div at bounding box center [812, 93] width 93 height 14
click at [836, 109] on span "Buscar registros" at bounding box center [827, 108] width 48 height 10
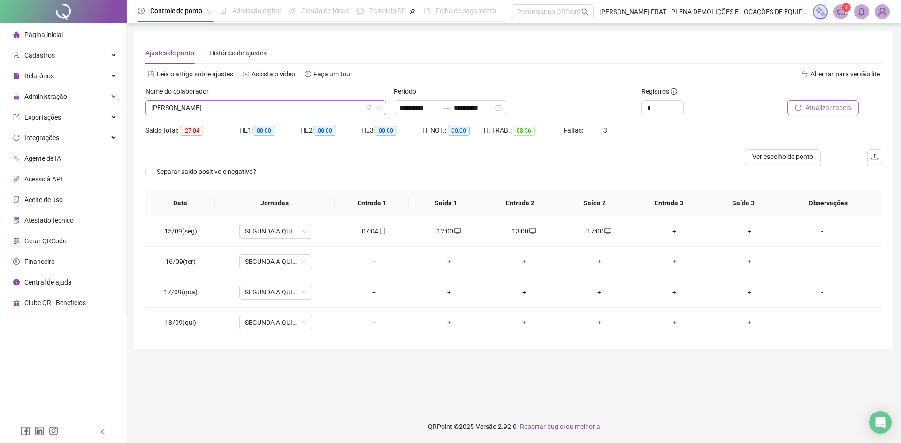
click at [244, 113] on span "[PERSON_NAME]" at bounding box center [265, 108] width 229 height 14
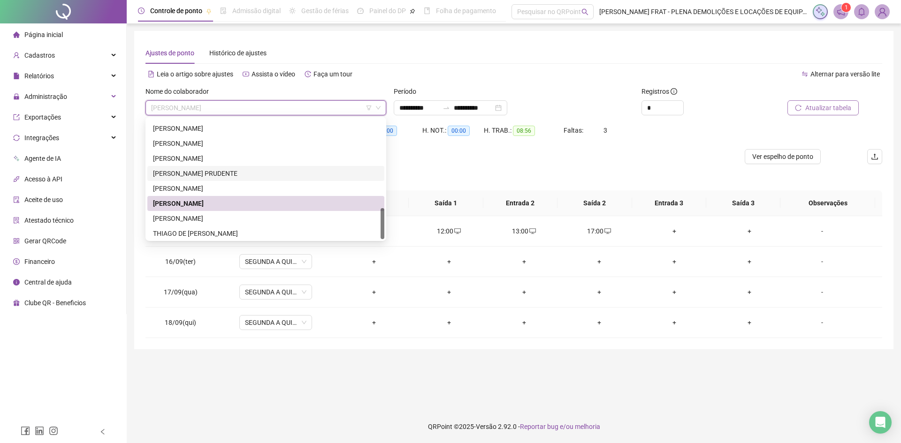
scroll to position [345, 0]
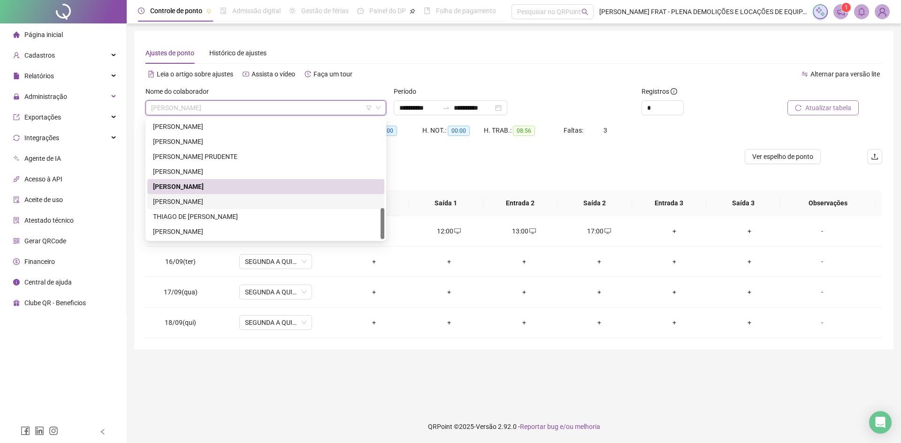
click at [192, 200] on div "[PERSON_NAME]" at bounding box center [266, 202] width 226 height 10
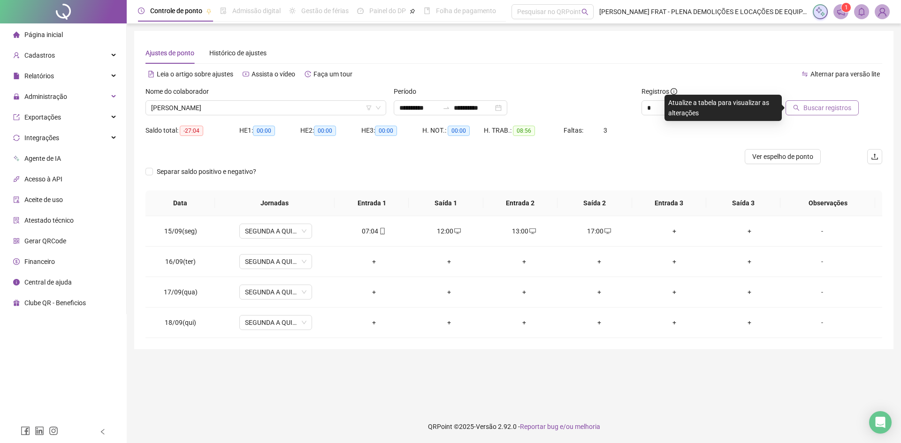
click at [830, 110] on span "Buscar registros" at bounding box center [827, 108] width 48 height 10
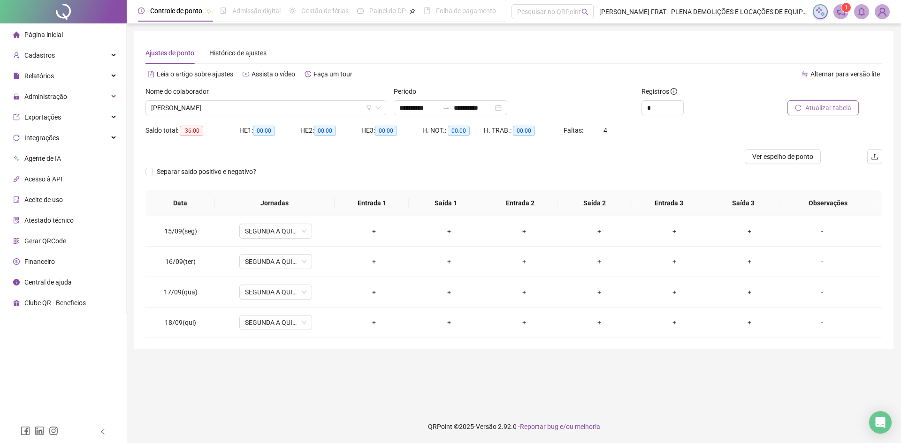
click at [222, 107] on span "[PERSON_NAME]" at bounding box center [265, 108] width 229 height 14
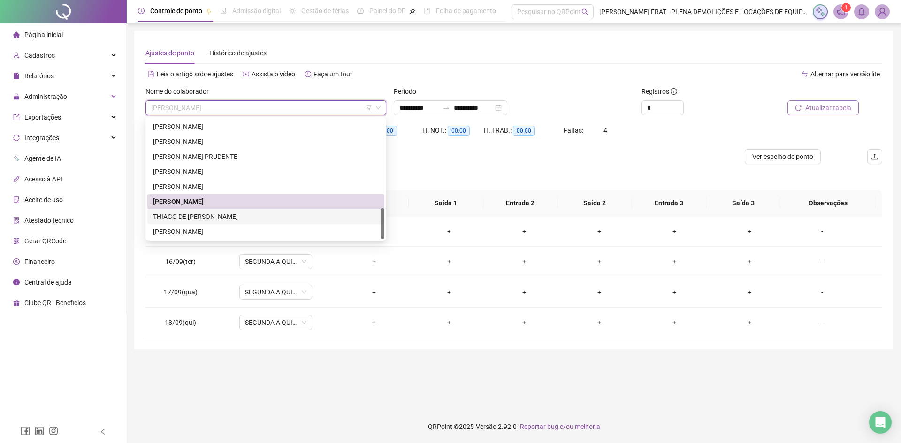
click at [206, 220] on div "THIAGO DE [PERSON_NAME]" at bounding box center [266, 217] width 226 height 10
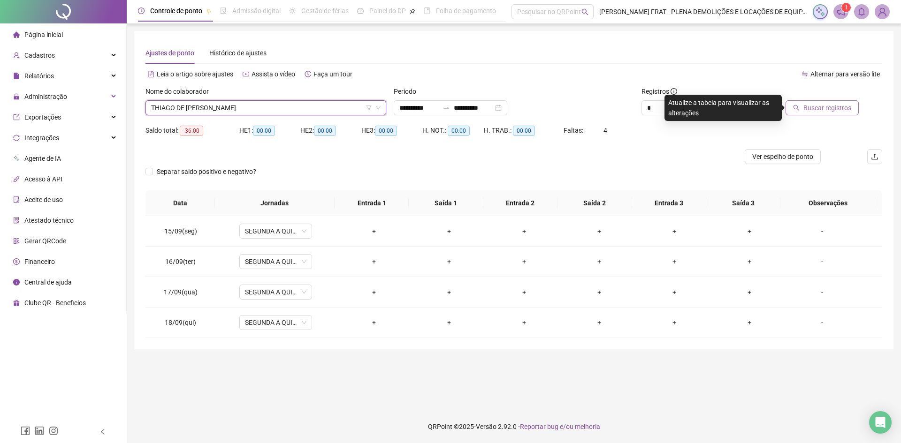
click at [813, 110] on span "Buscar registros" at bounding box center [827, 108] width 48 height 10
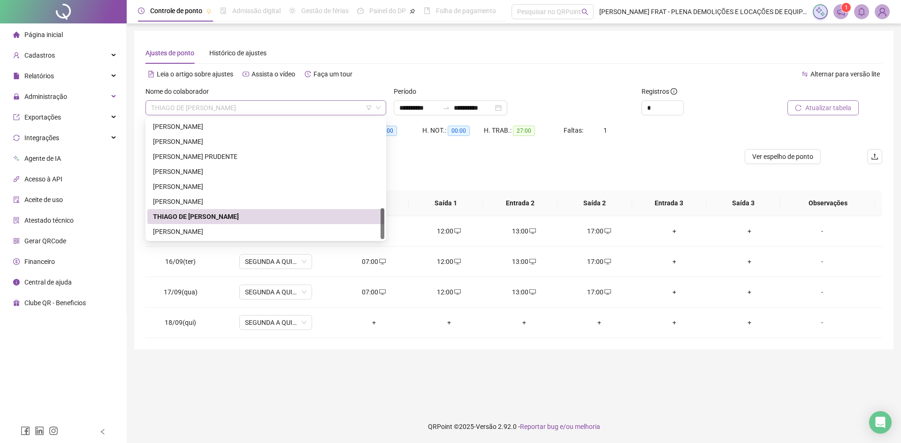
click at [228, 109] on span "THIAGO DE [PERSON_NAME]" at bounding box center [265, 108] width 229 height 14
click at [200, 231] on div "[PERSON_NAME]" at bounding box center [266, 232] width 226 height 10
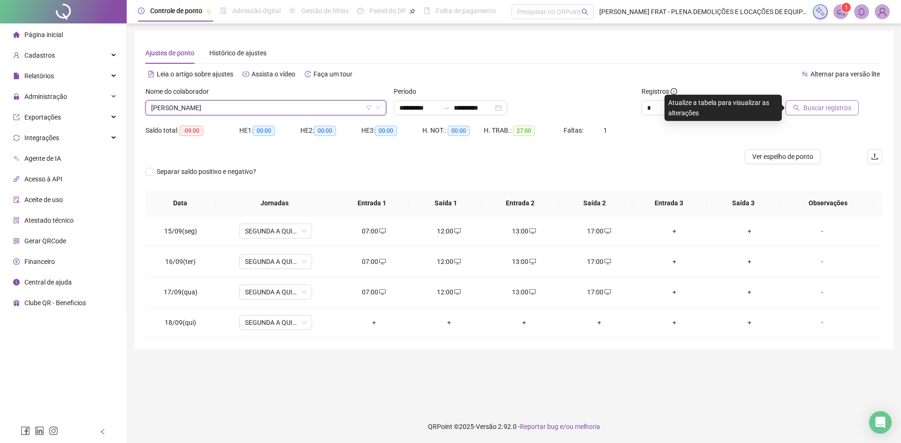
click at [819, 106] on span "Buscar registros" at bounding box center [827, 108] width 48 height 10
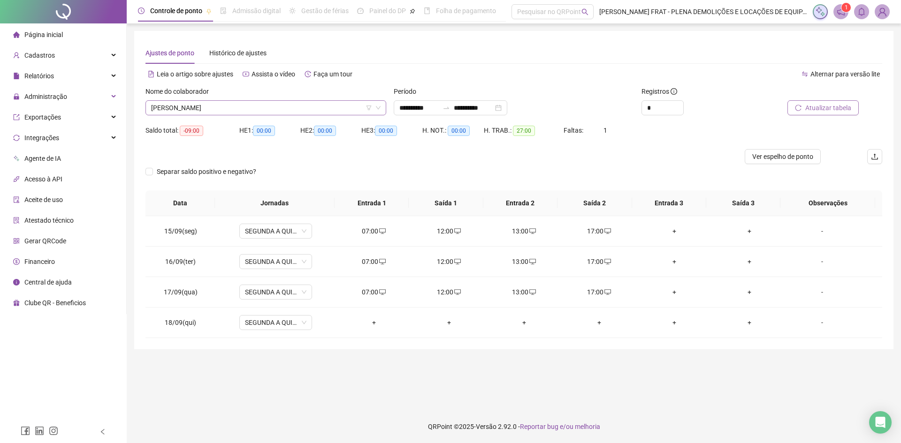
click at [277, 111] on span "[PERSON_NAME]" at bounding box center [265, 108] width 229 height 14
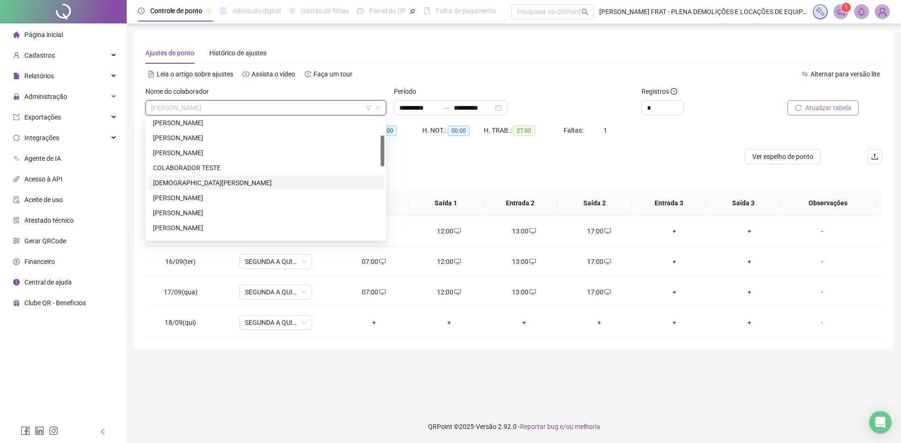
scroll to position [0, 0]
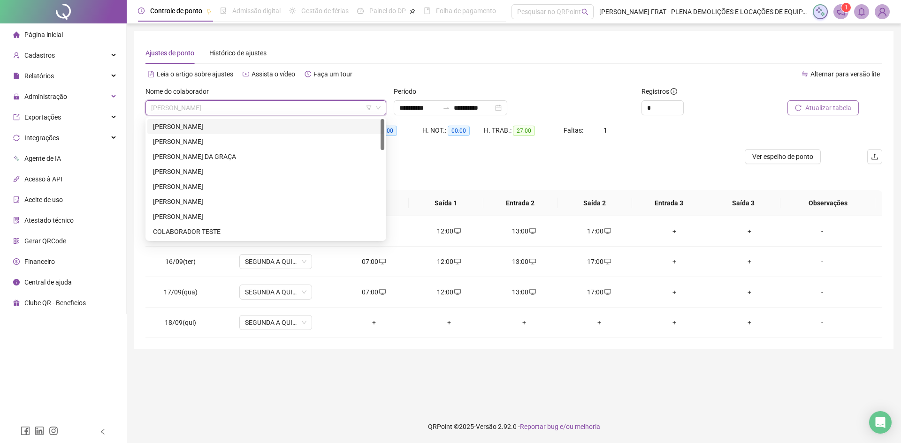
click at [316, 127] on div "[PERSON_NAME]" at bounding box center [266, 127] width 226 height 10
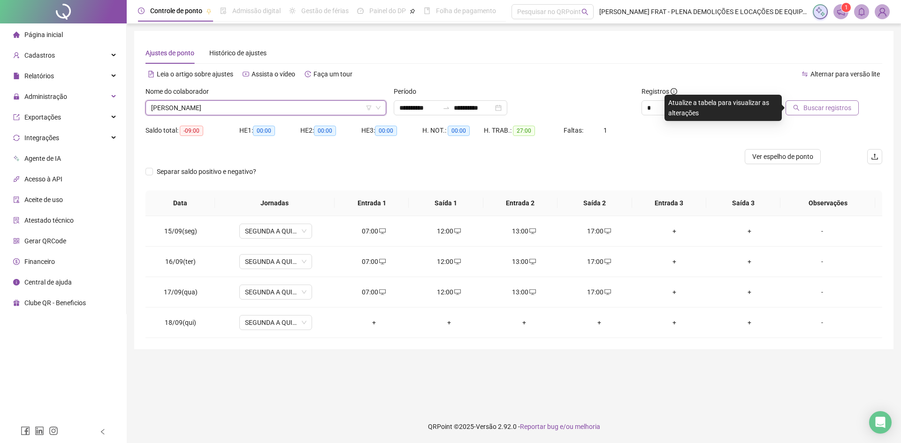
click at [841, 102] on button "Buscar registros" at bounding box center [822, 107] width 73 height 15
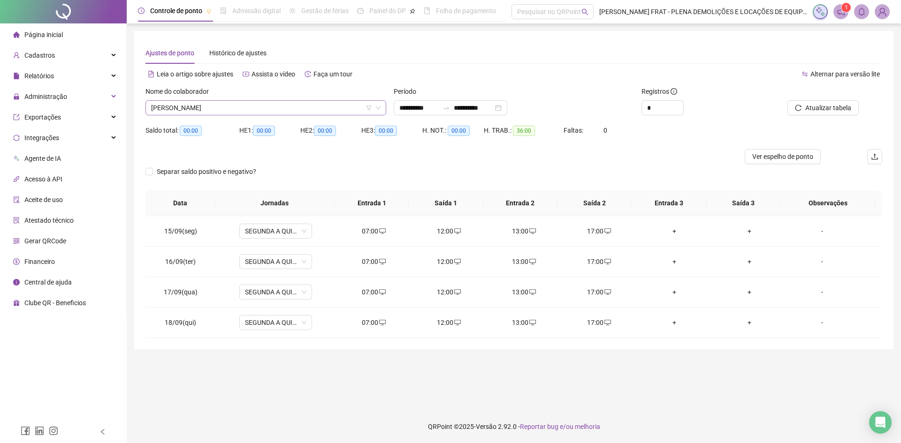
click at [235, 102] on span "[PERSON_NAME]" at bounding box center [265, 108] width 229 height 14
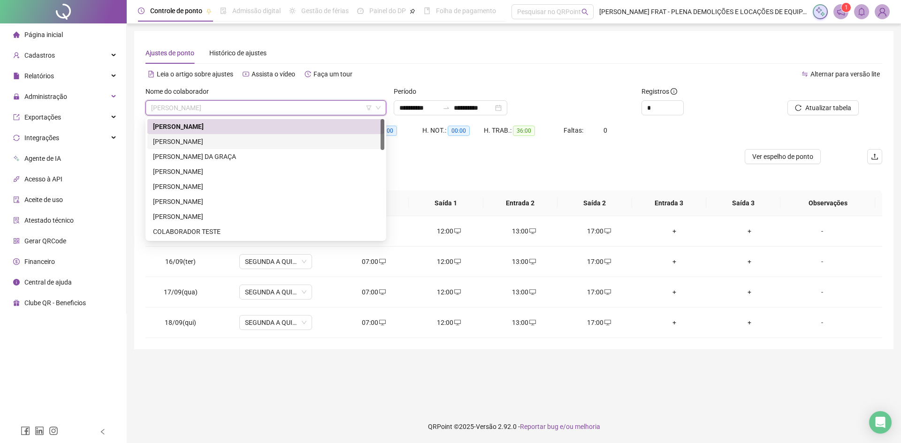
drag, startPoint x: 195, startPoint y: 143, endPoint x: 202, endPoint y: 140, distance: 7.6
click at [195, 143] on div "[PERSON_NAME]" at bounding box center [266, 142] width 226 height 10
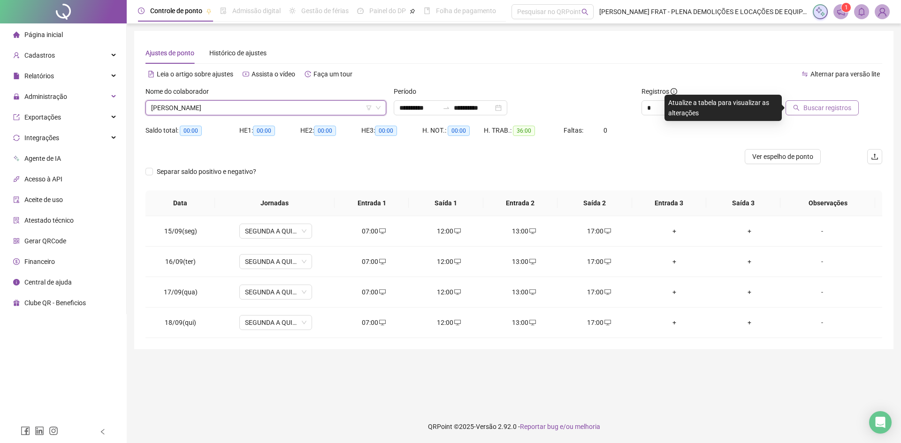
click at [832, 110] on span "Buscar registros" at bounding box center [827, 108] width 48 height 10
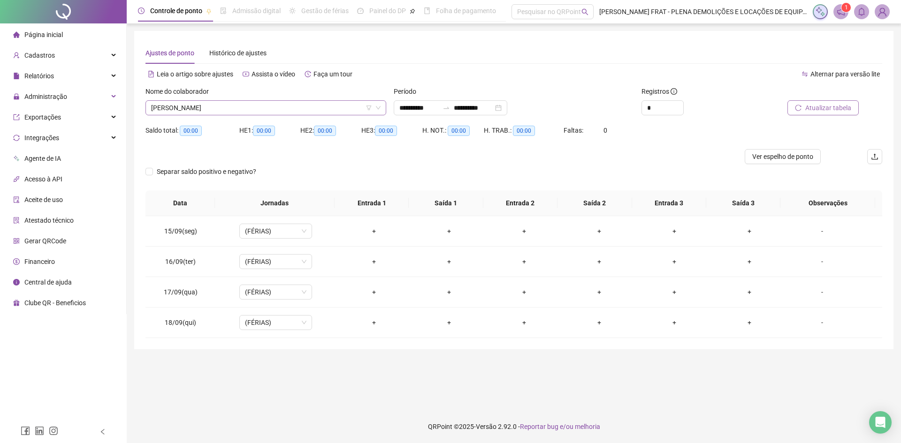
click at [303, 114] on span "[PERSON_NAME]" at bounding box center [265, 108] width 229 height 14
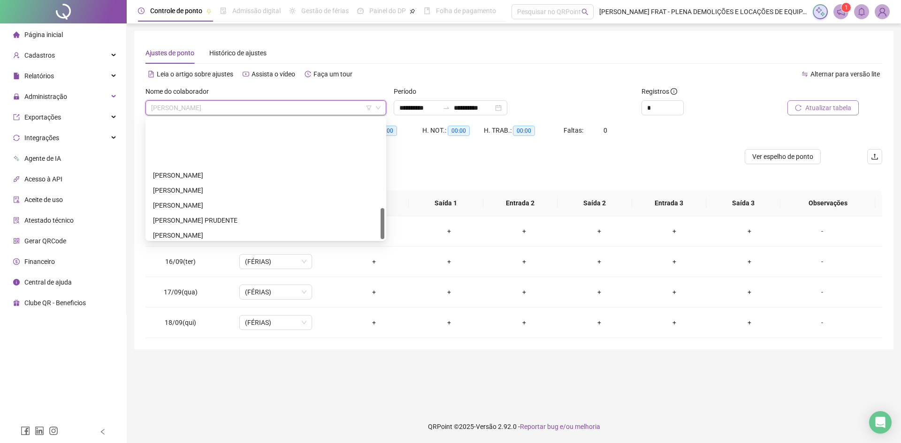
scroll to position [345, 0]
click at [218, 215] on div "THIAGO DE [PERSON_NAME]" at bounding box center [266, 217] width 226 height 10
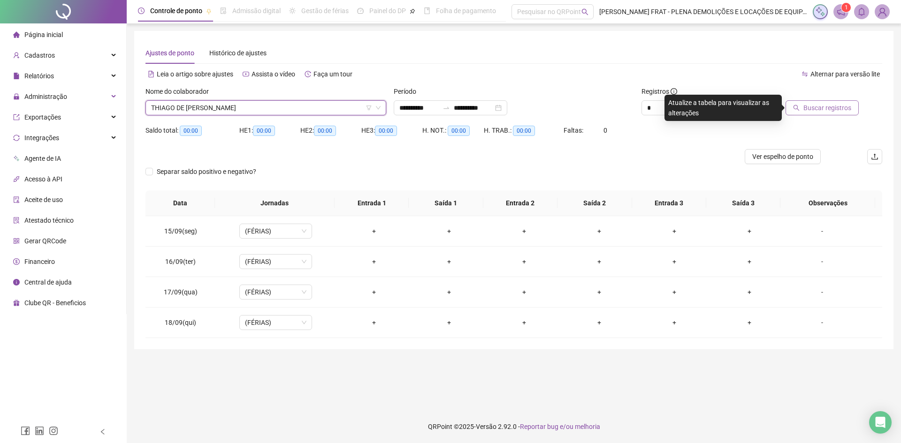
click at [844, 98] on div at bounding box center [812, 93] width 93 height 14
click at [837, 107] on span "Buscar registros" at bounding box center [827, 108] width 48 height 10
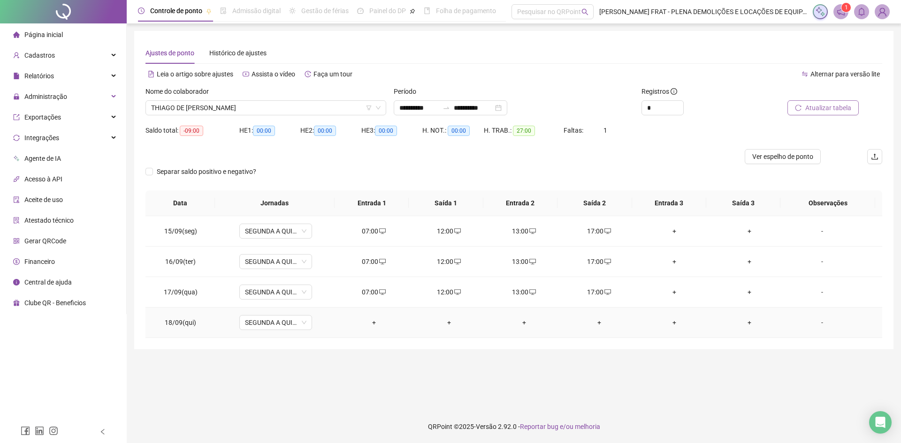
click at [379, 327] on div "+" at bounding box center [374, 323] width 60 height 10
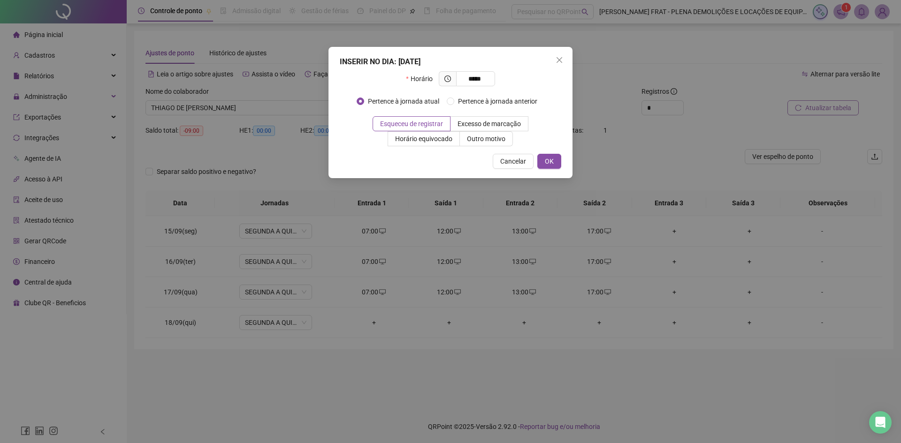
type input "*****"
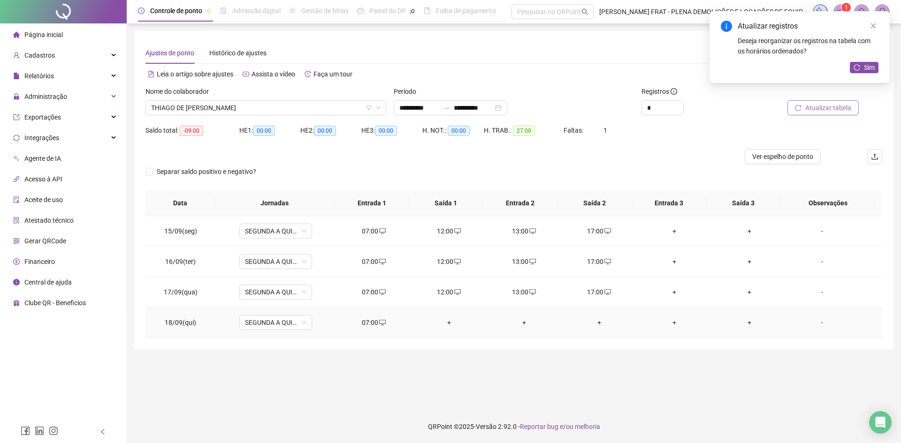
click at [438, 321] on div "+" at bounding box center [449, 323] width 60 height 10
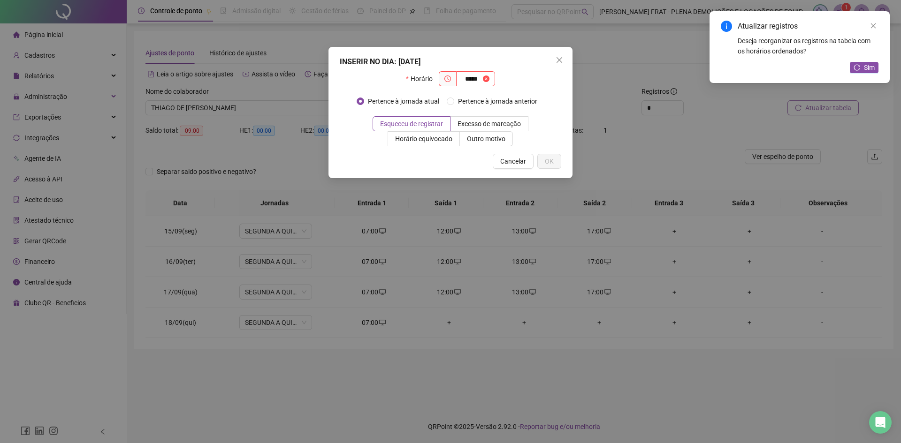
type input "*****"
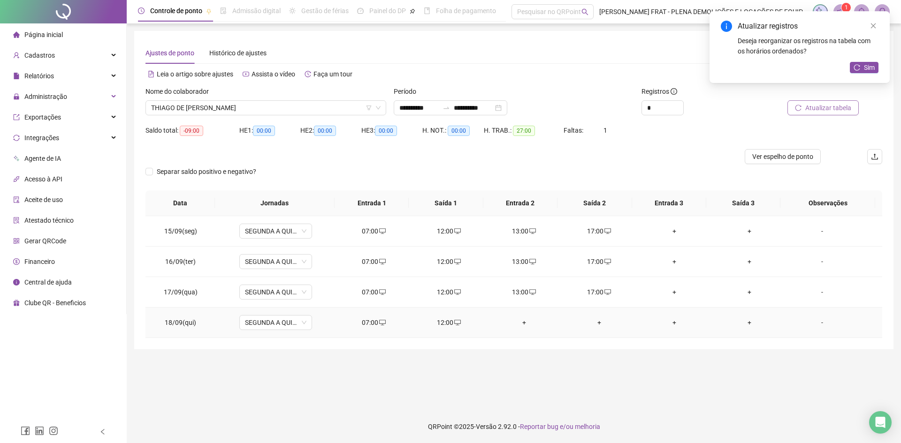
click at [519, 322] on div "+" at bounding box center [524, 323] width 60 height 10
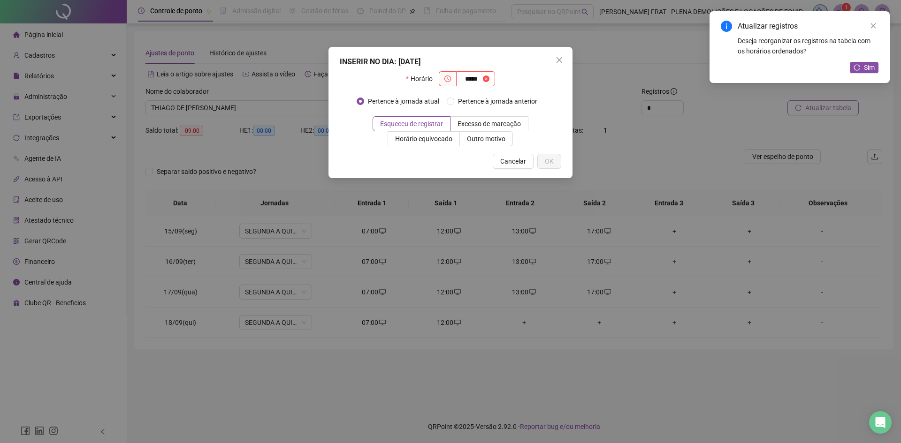
type input "*****"
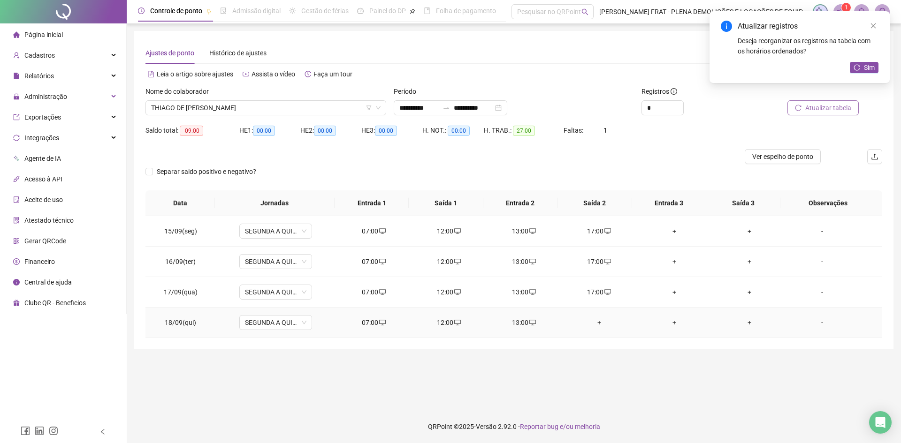
click at [590, 321] on div "+" at bounding box center [599, 323] width 60 height 10
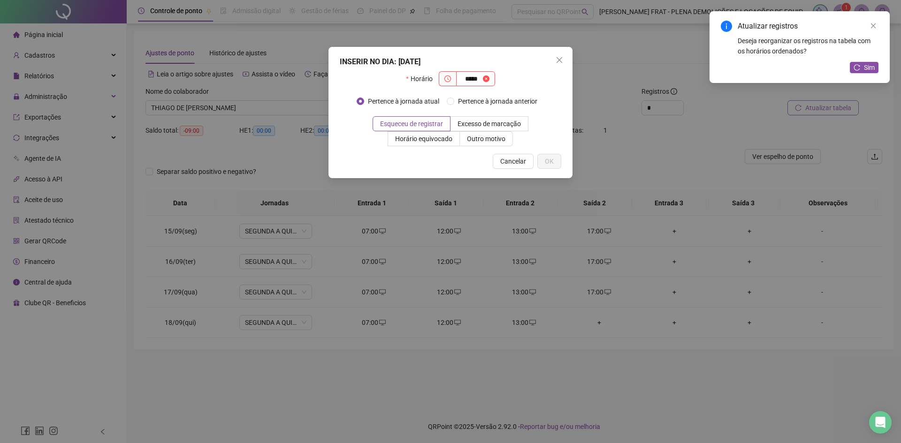
type input "*****"
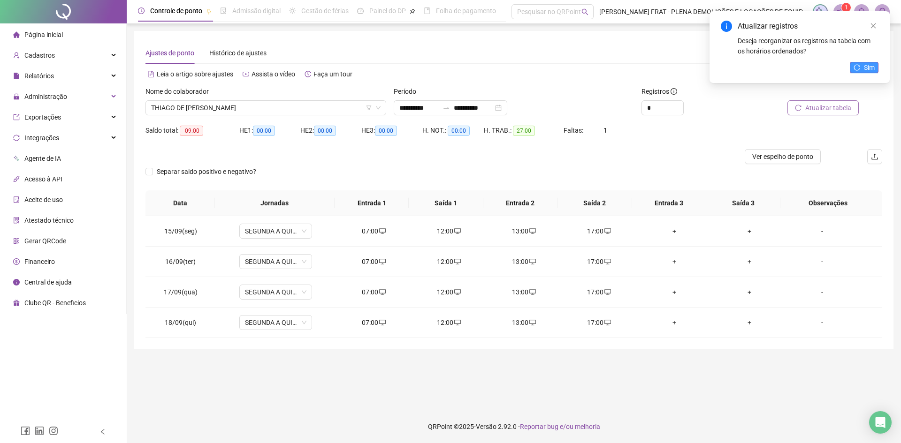
click at [866, 68] on span "Sim" at bounding box center [869, 67] width 11 height 10
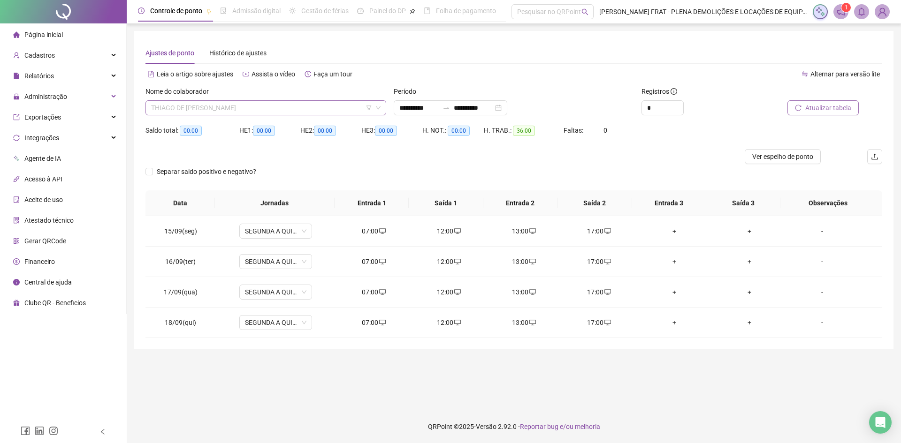
click at [197, 109] on span "THIAGO DE [PERSON_NAME]" at bounding box center [265, 108] width 229 height 14
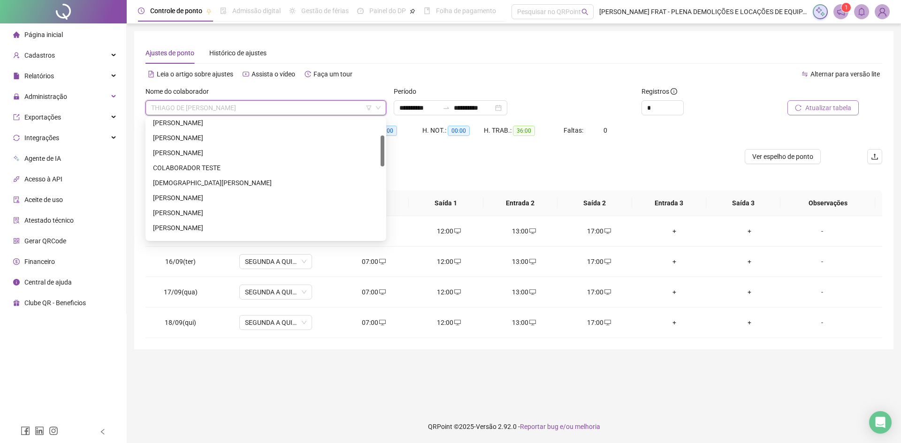
scroll to position [0, 0]
click at [219, 174] on div "[PERSON_NAME]" at bounding box center [266, 172] width 226 height 10
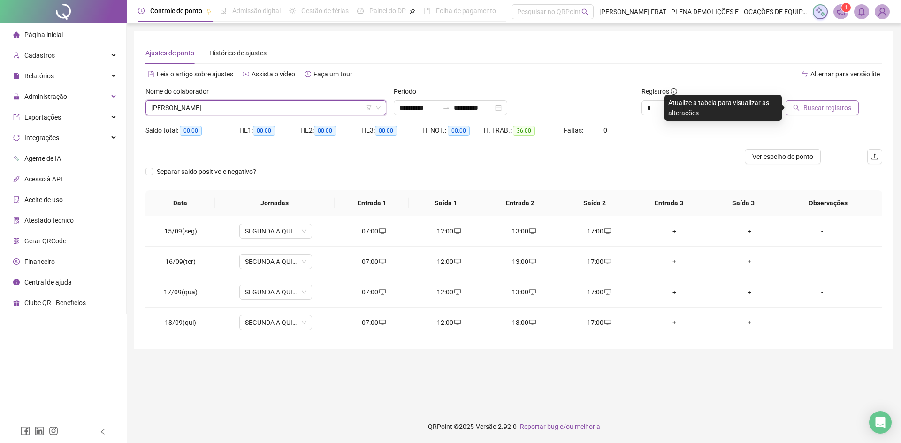
click at [823, 110] on span "Buscar registros" at bounding box center [827, 108] width 48 height 10
